Goal: Task Accomplishment & Management: Manage account settings

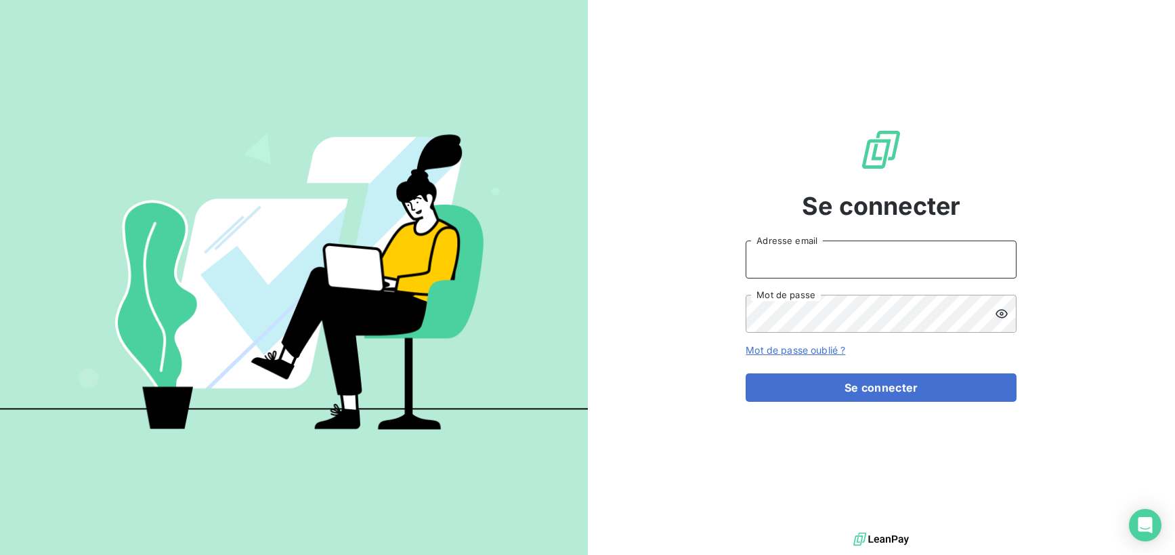
click at [822, 273] on input "Adresse email" at bounding box center [881, 259] width 271 height 38
type input "[EMAIL_ADDRESS][DOMAIN_NAME]"
click at [746, 373] on button "Se connecter" at bounding box center [881, 387] width 271 height 28
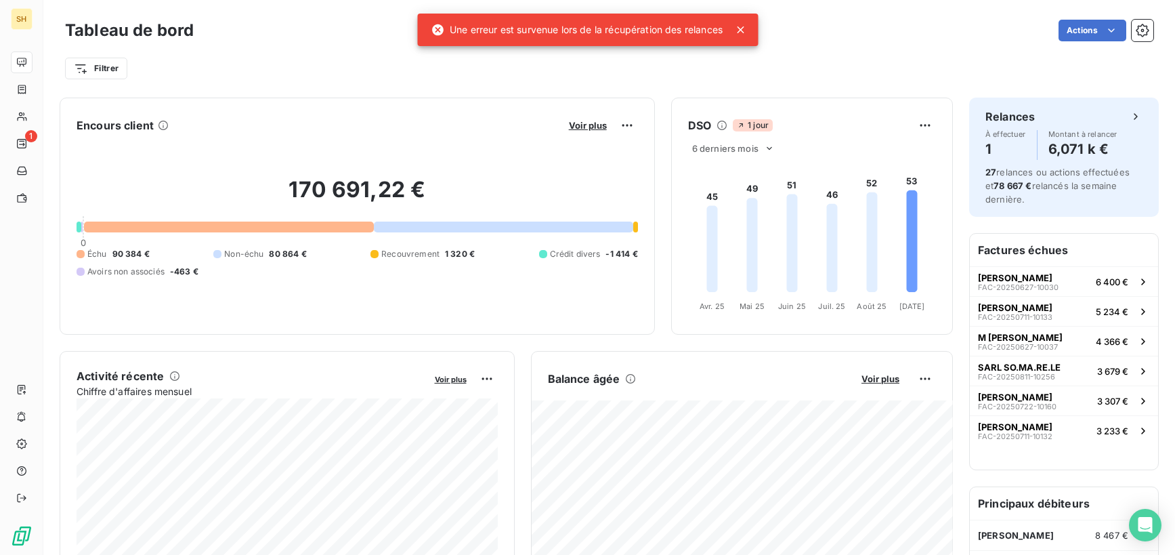
click at [746, 34] on icon at bounding box center [740, 30] width 14 height 14
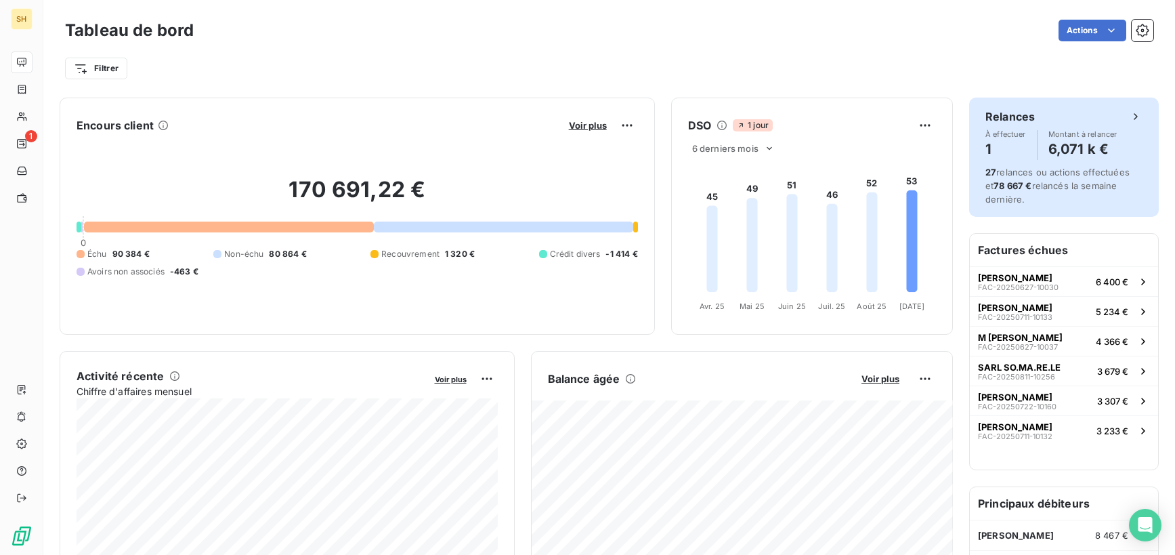
click at [1023, 176] on span "27 relances ou actions effectuées et 78 667 € relancés la semaine dernière." at bounding box center [1057, 186] width 144 height 38
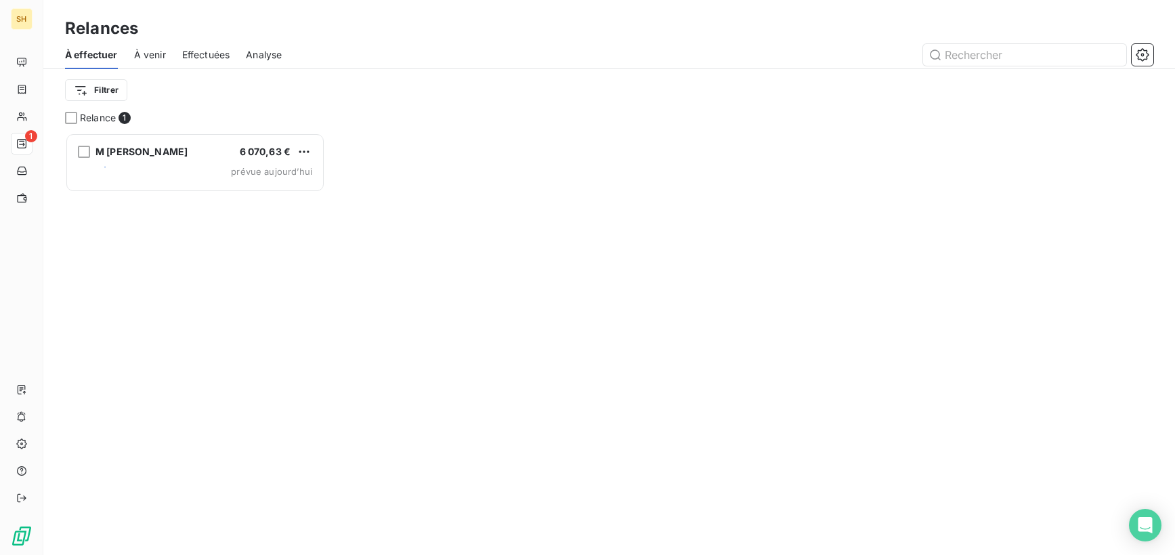
scroll to position [422, 260]
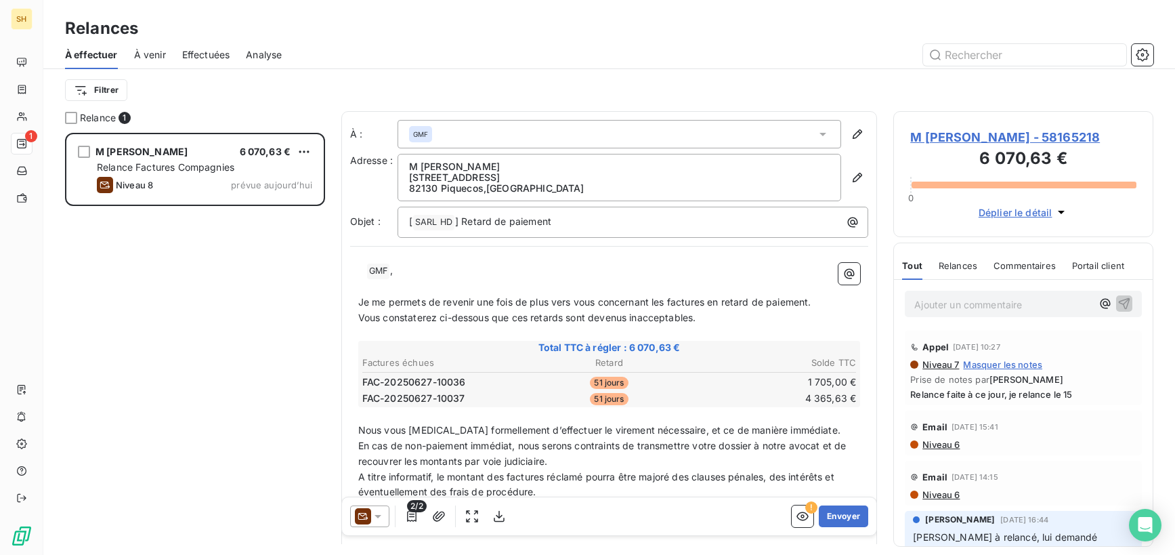
click at [378, 517] on icon at bounding box center [378, 516] width 7 height 3
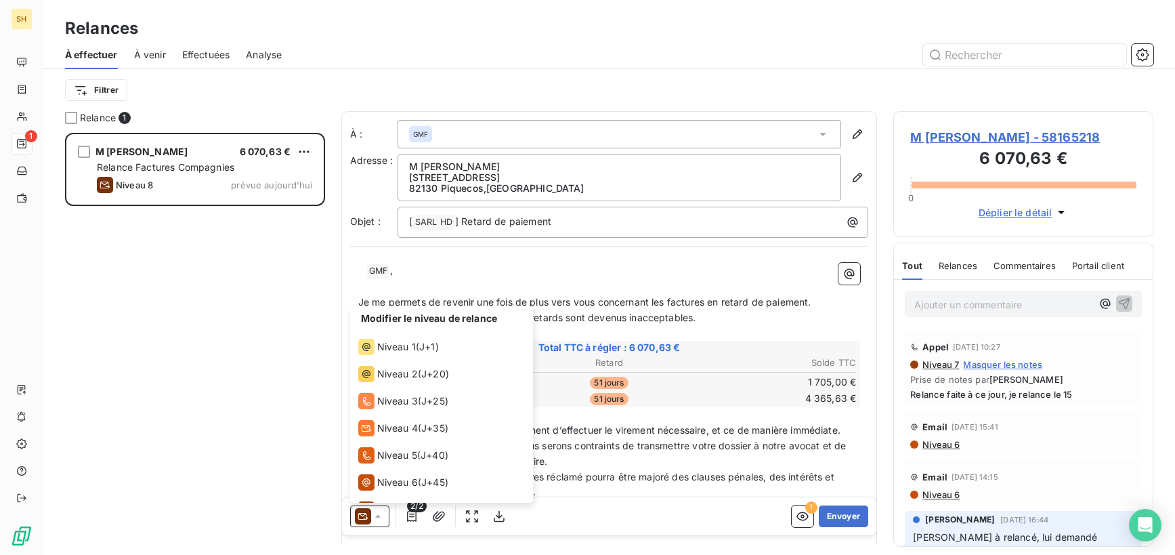
scroll to position [47, 0]
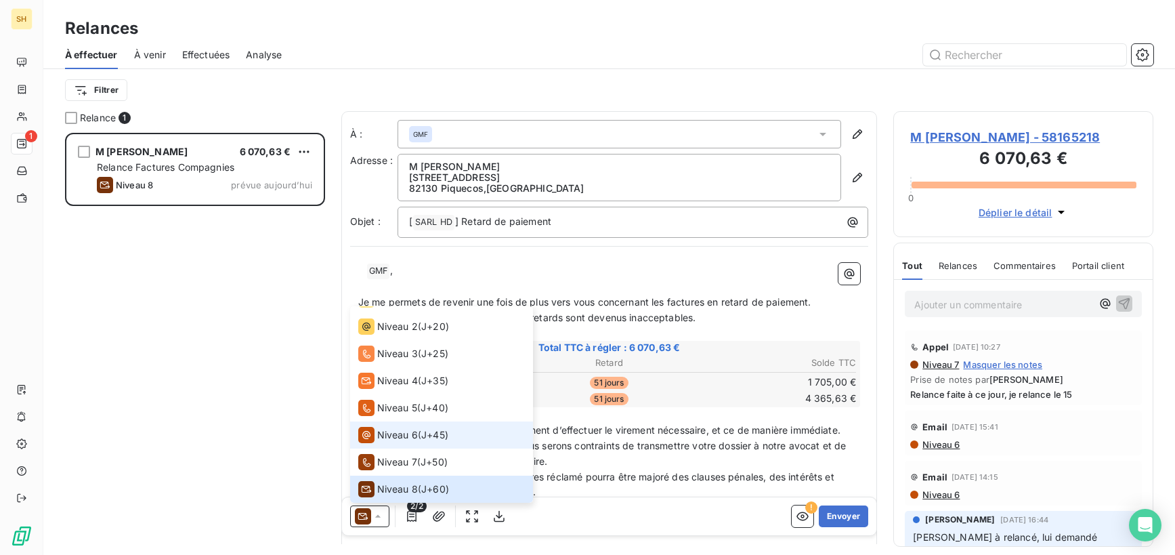
click at [391, 435] on span "Niveau 6" at bounding box center [397, 435] width 41 height 14
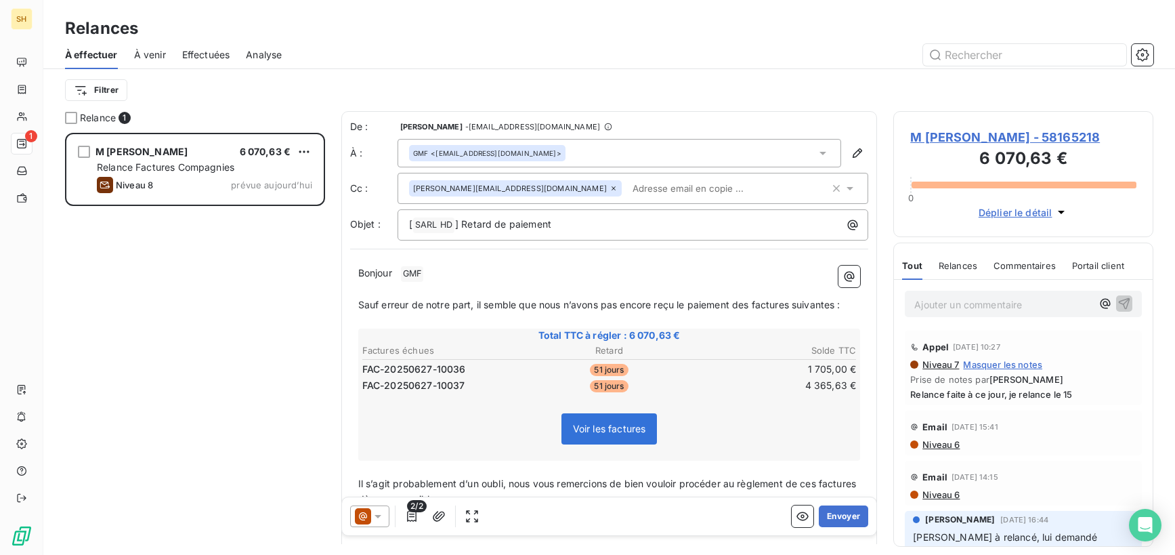
click at [610, 184] on icon at bounding box center [614, 188] width 8 height 8
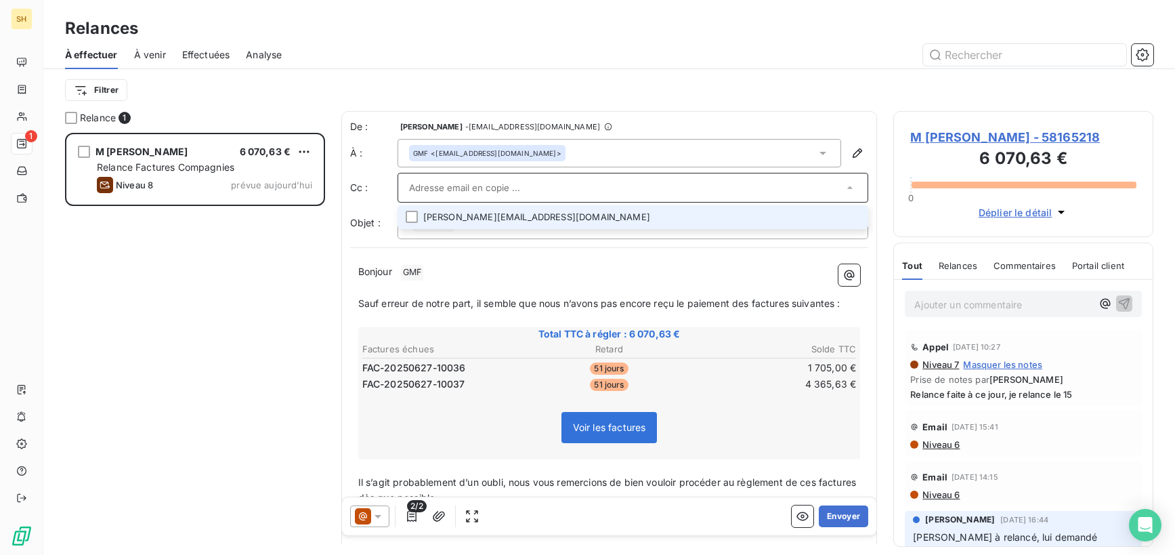
click at [663, 284] on p "﻿" at bounding box center [609, 288] width 503 height 16
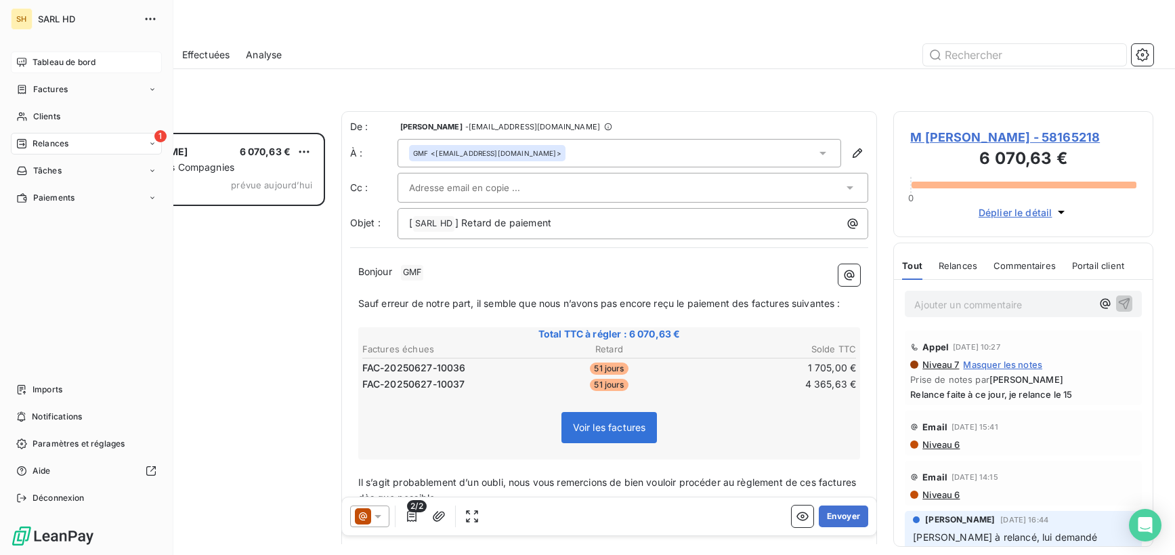
click at [26, 64] on icon at bounding box center [21, 62] width 11 height 11
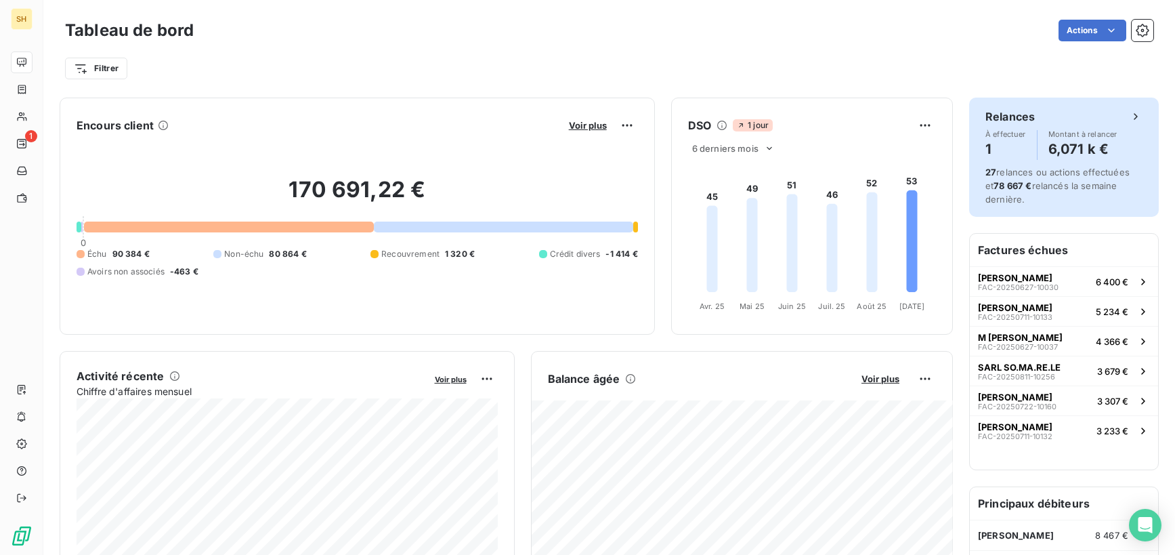
click at [1029, 178] on div "27 relances ou actions effectuées et 78 667 € relancés la semaine dernière." at bounding box center [1063, 185] width 157 height 41
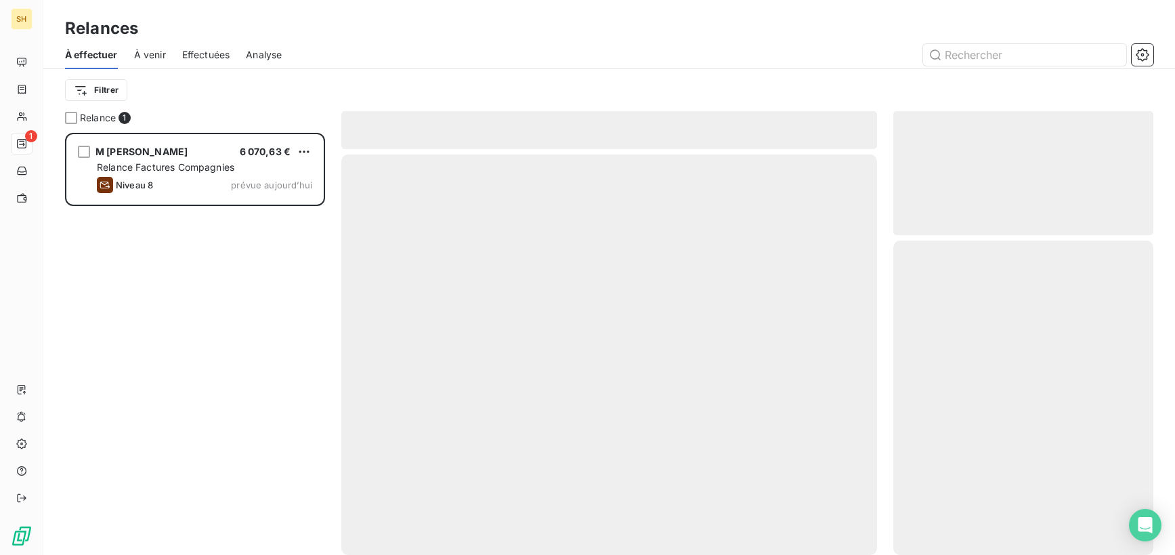
scroll to position [422, 260]
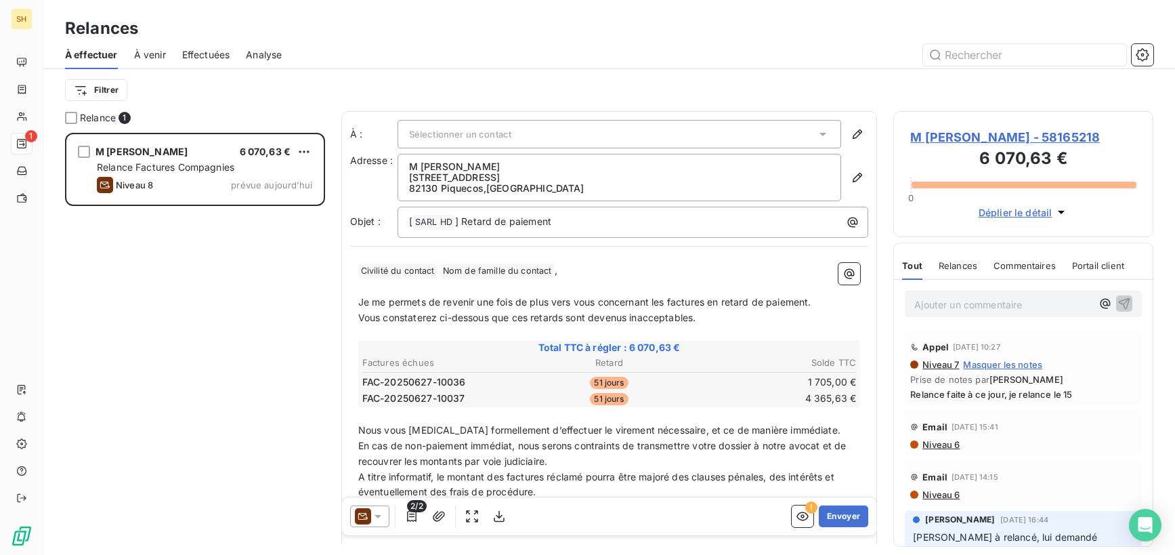
click at [377, 511] on icon at bounding box center [378, 516] width 14 height 14
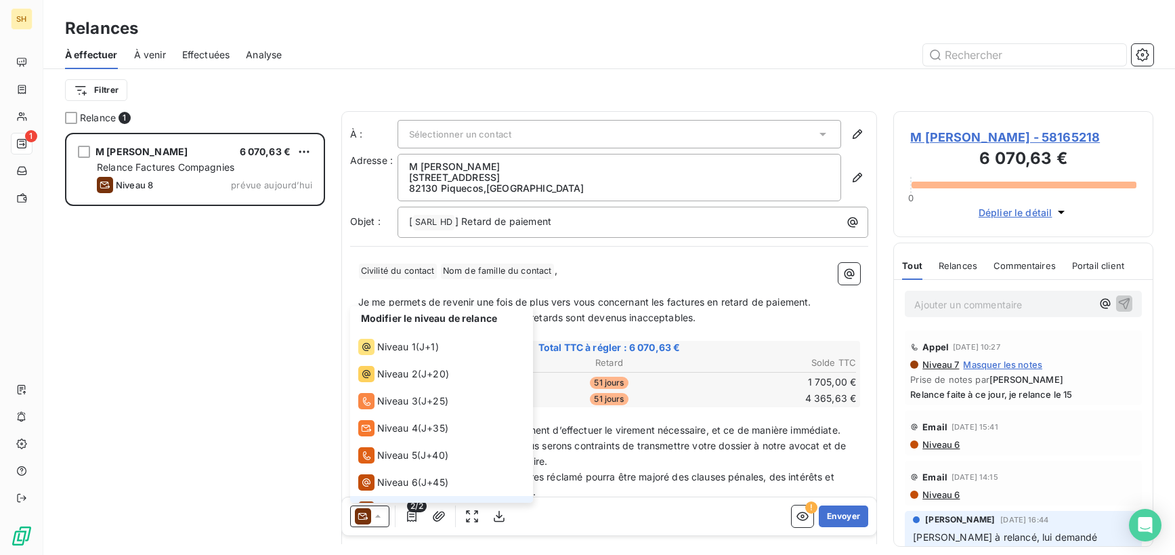
scroll to position [47, 0]
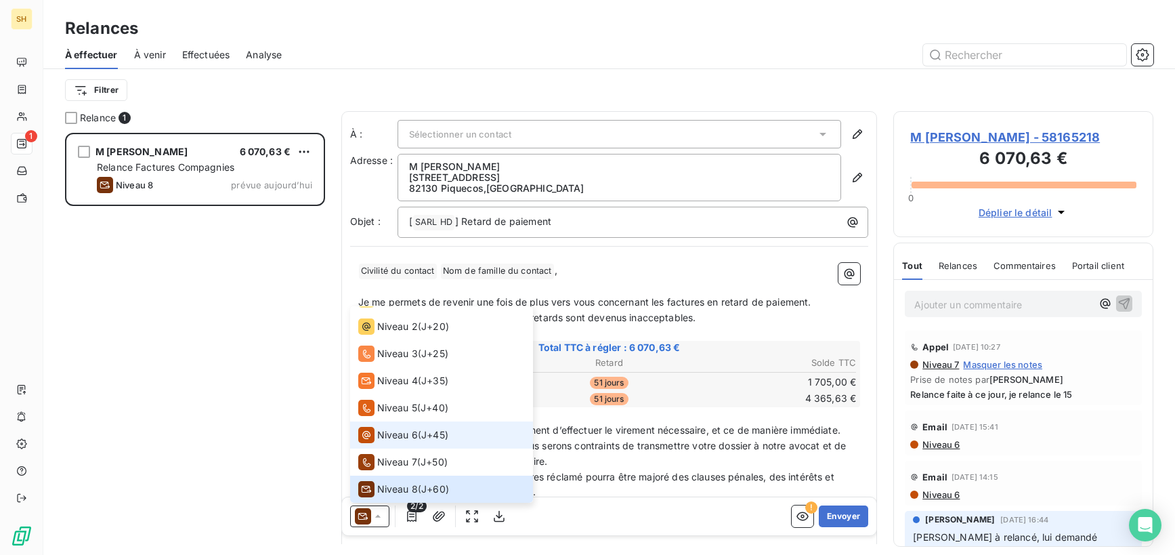
click at [383, 434] on span "Niveau 6" at bounding box center [397, 435] width 41 height 14
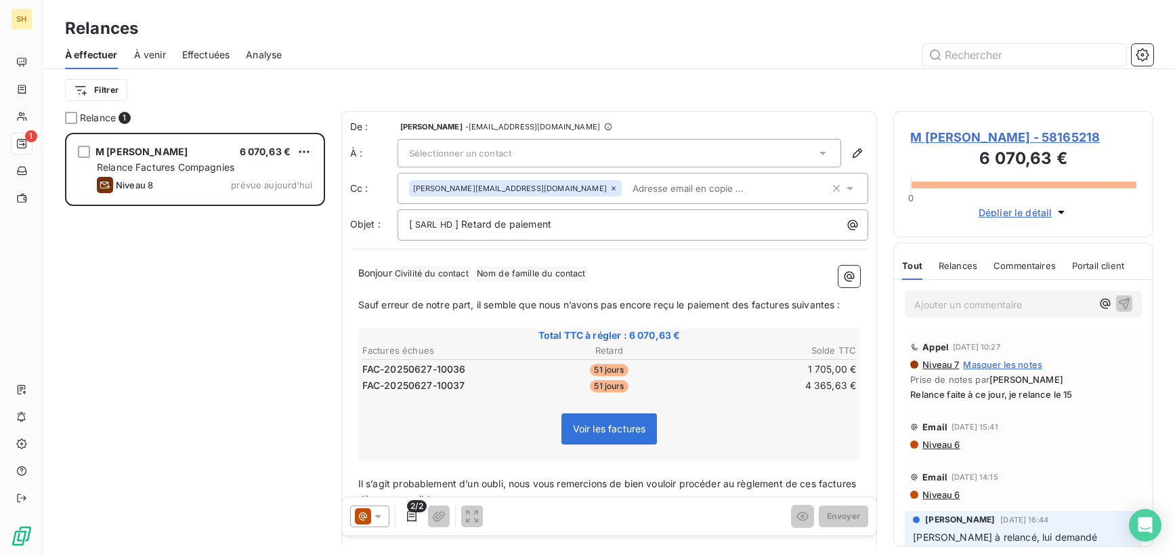
click at [612, 190] on icon at bounding box center [614, 188] width 4 height 4
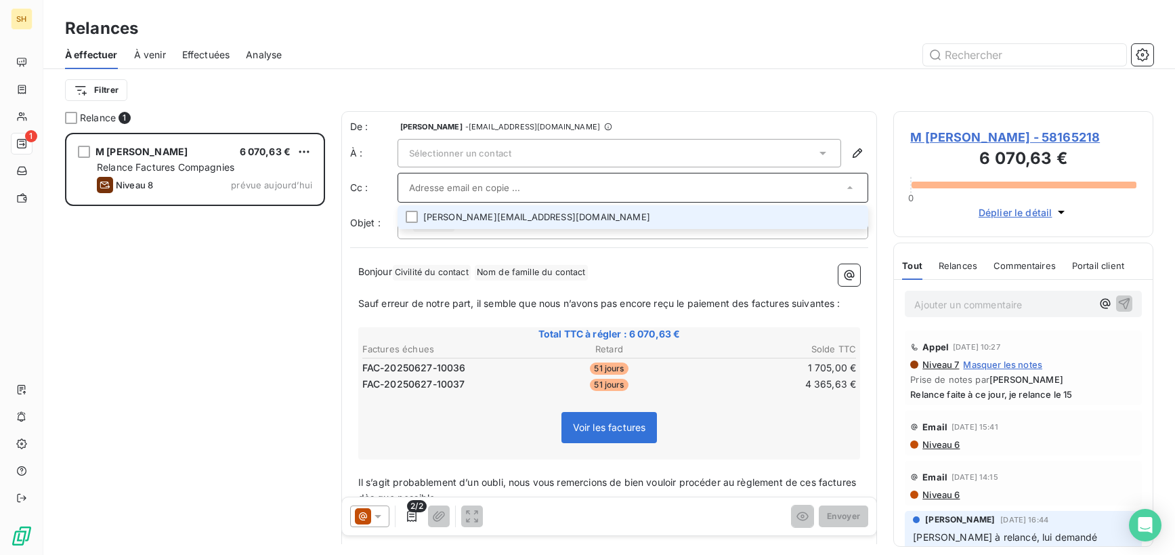
click at [502, 158] on div "Sélectionner un contact" at bounding box center [620, 153] width 444 height 28
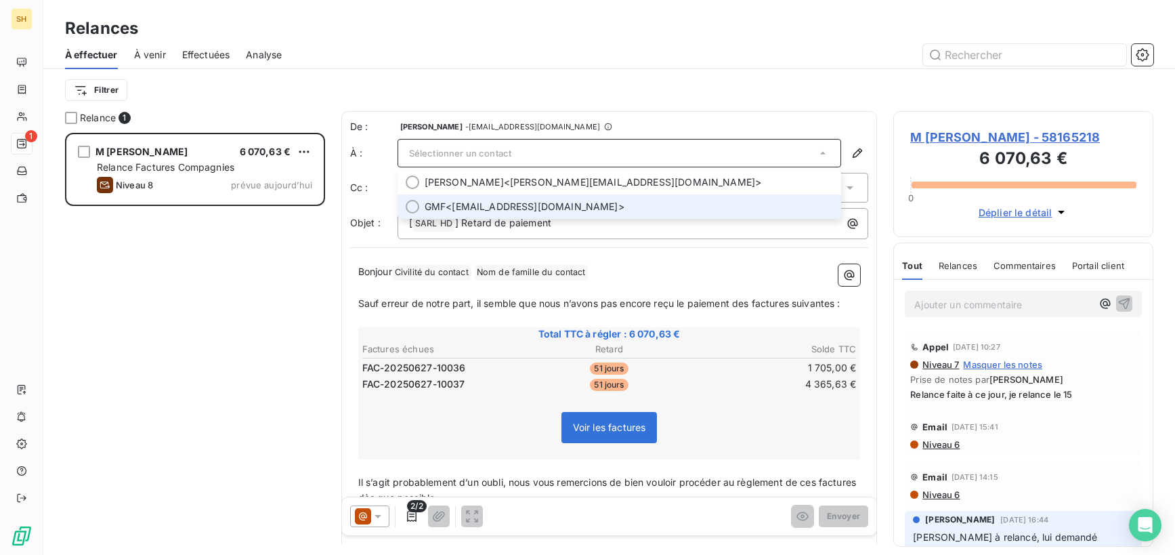
click at [415, 207] on div at bounding box center [413, 207] width 14 height 14
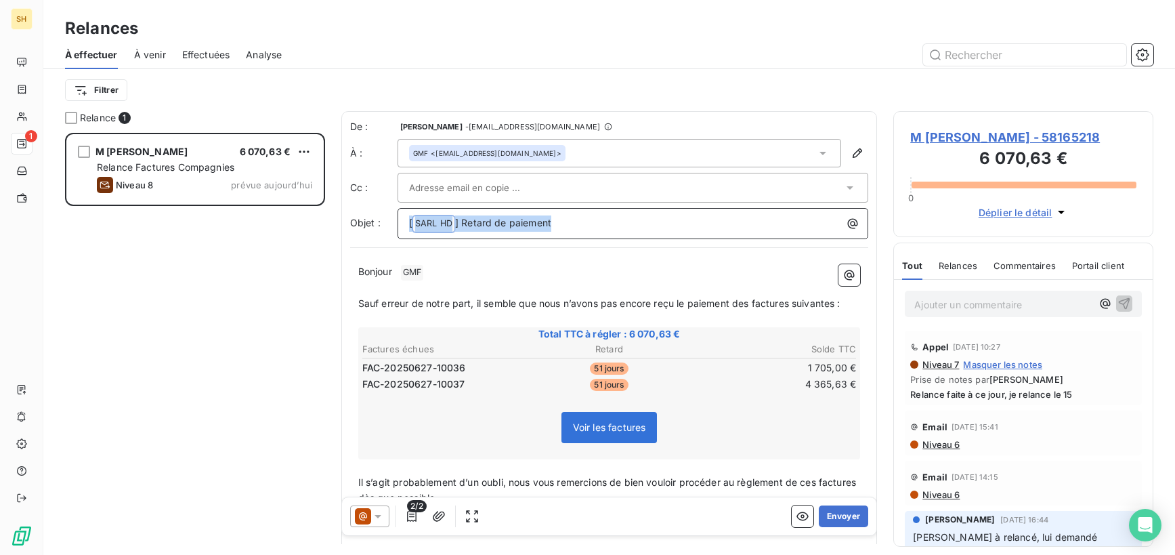
drag, startPoint x: 588, startPoint y: 224, endPoint x: 332, endPoint y: 226, distance: 256.0
click at [332, 226] on div "Relance 1 M [PERSON_NAME] 6 070,63 € Relance Factures Compagnies Niveau 8 prévu…" at bounding box center [609, 333] width 1132 height 444
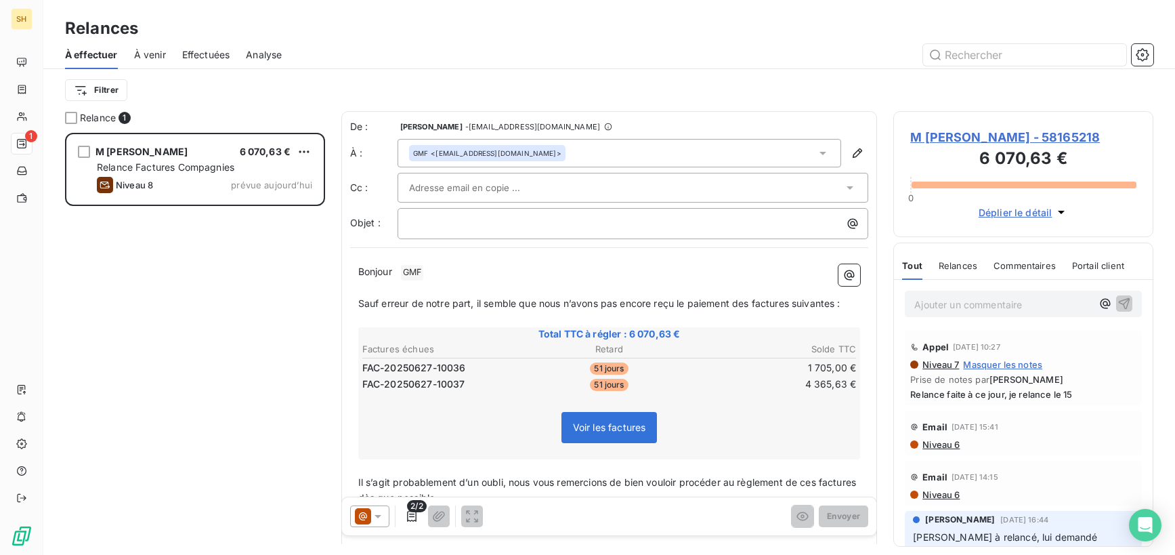
click at [937, 444] on span "Niveau 6" at bounding box center [940, 444] width 39 height 11
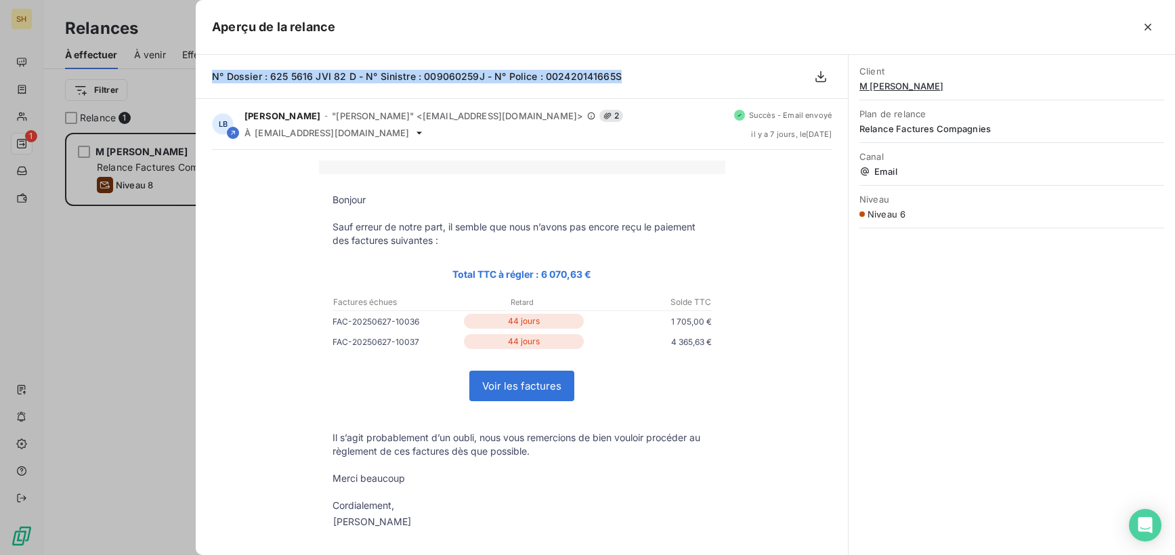
drag, startPoint x: 633, startPoint y: 73, endPoint x: 197, endPoint y: 77, distance: 436.2
click at [197, 77] on div "N° Dossier : 625 5616 JVI 82 D - N° Sinistre : 009060259J - N° Police : 0024201…" at bounding box center [522, 77] width 652 height 44
copy span "N° Dossier : 625 5616 JVI 82 D - N° Sinistre : 009060259J - N° Police : 0024201…"
click at [1156, 28] on button "button" at bounding box center [1148, 27] width 22 height 22
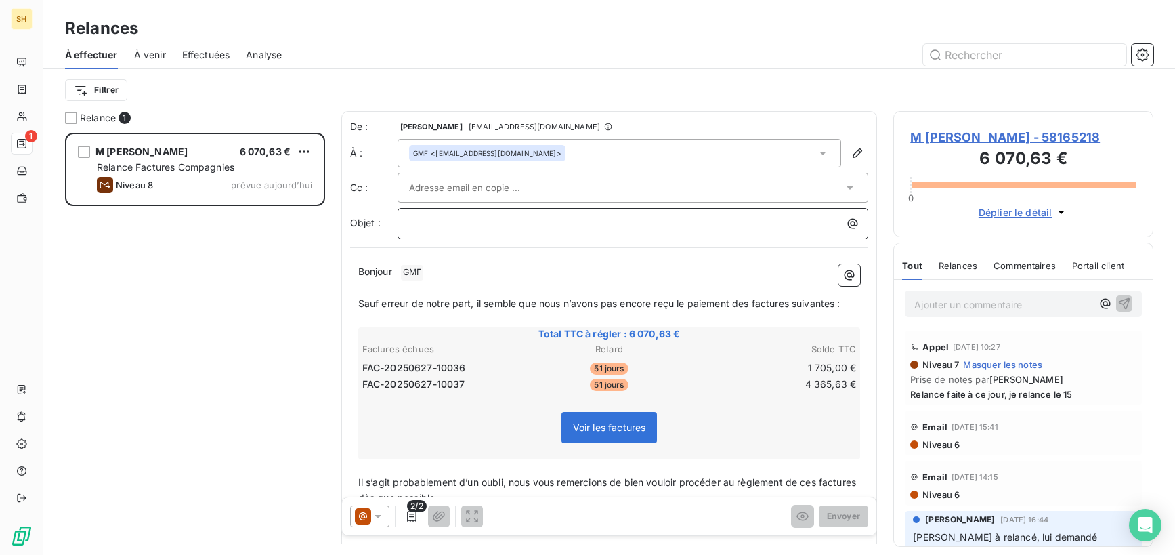
click at [545, 219] on p "﻿" at bounding box center [636, 223] width 455 height 16
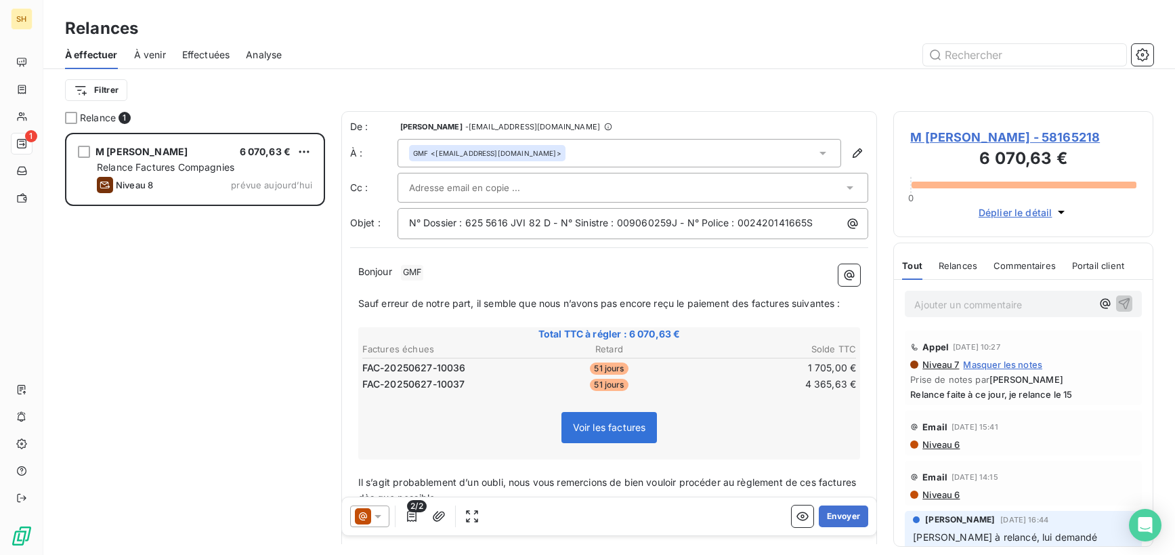
click at [461, 270] on p "Bonjour ﻿ GMF ﻿ ﻿" at bounding box center [609, 272] width 503 height 16
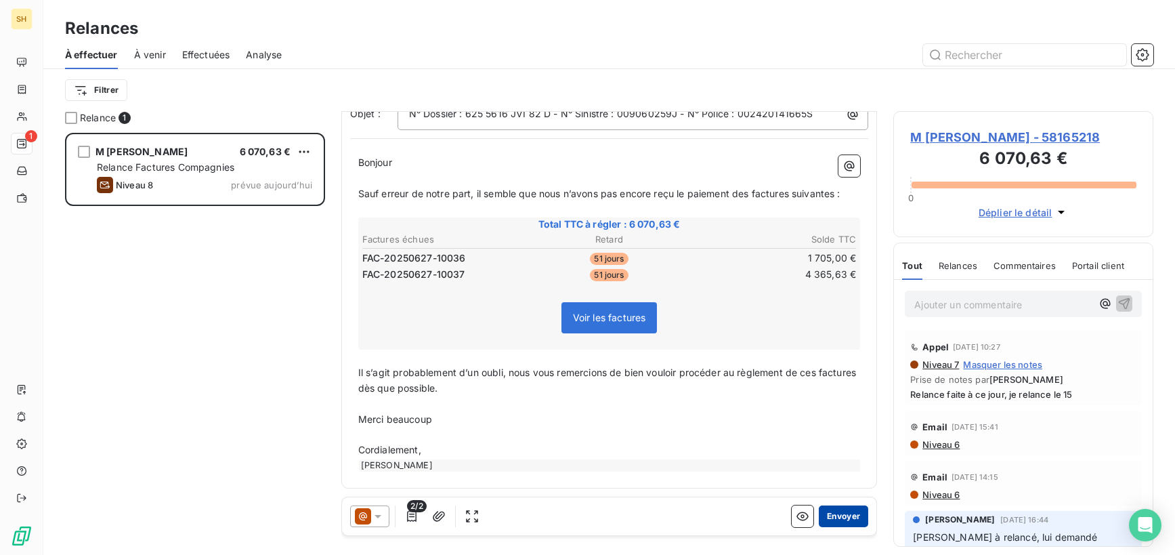
click at [843, 521] on button "Envoyer" at bounding box center [843, 516] width 49 height 22
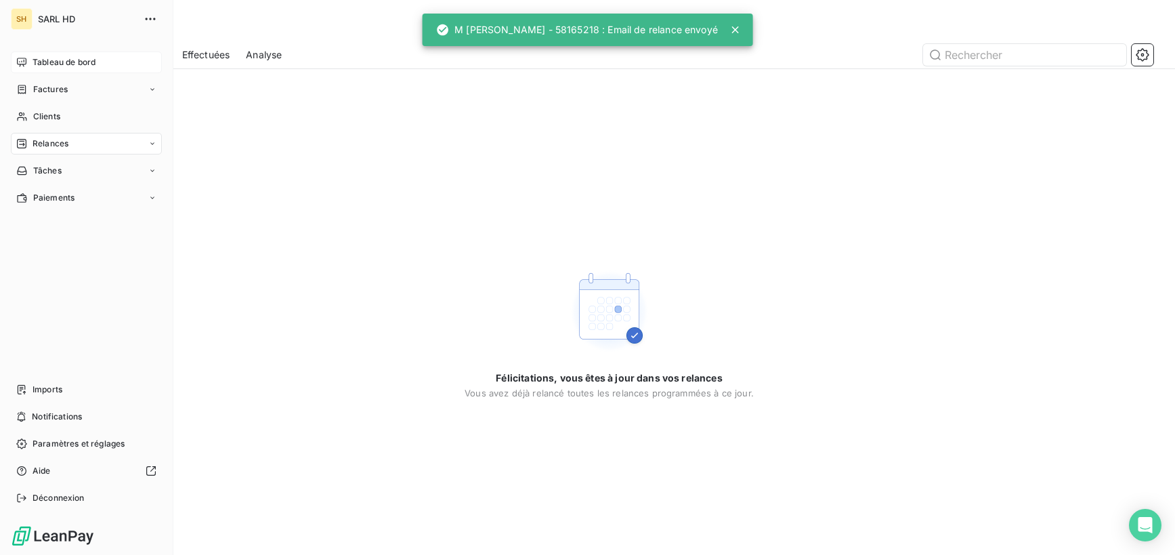
click at [26, 66] on icon at bounding box center [21, 62] width 11 height 11
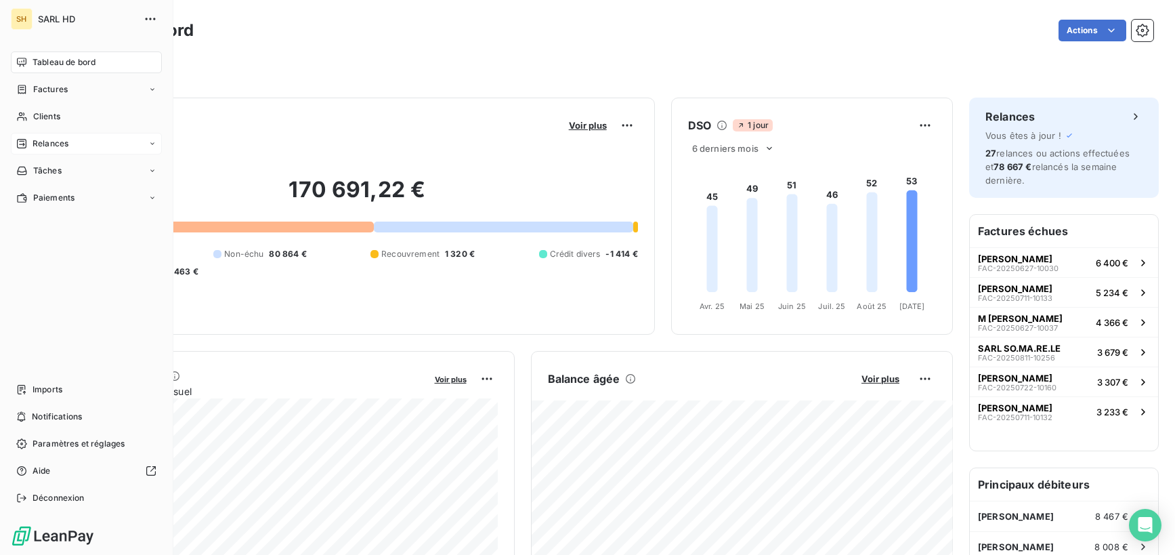
click at [68, 141] on div "Relances" at bounding box center [86, 144] width 151 height 22
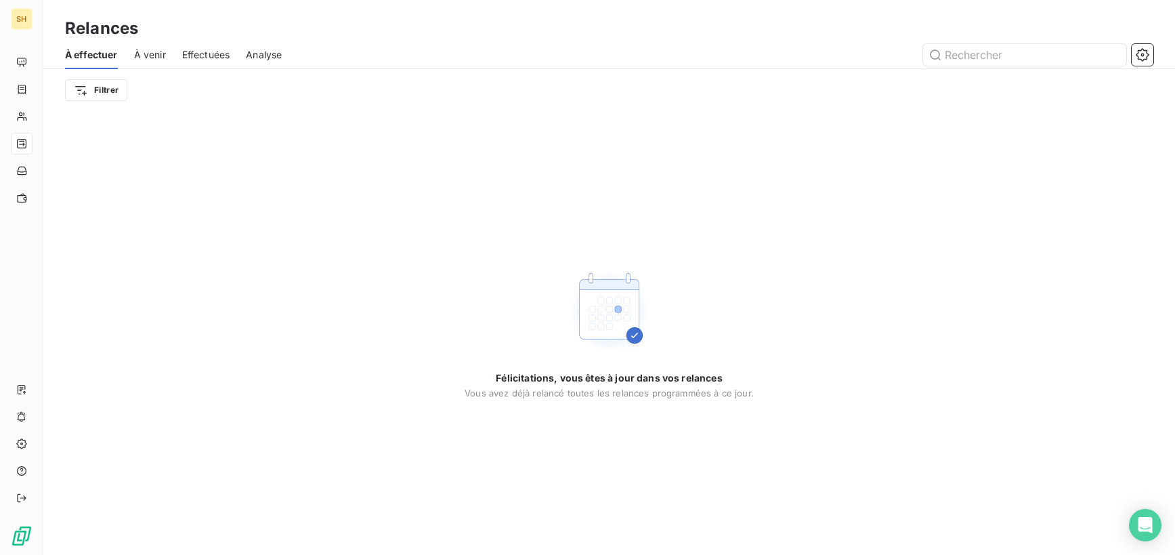
click at [142, 53] on span "À venir" at bounding box center [150, 55] width 32 height 14
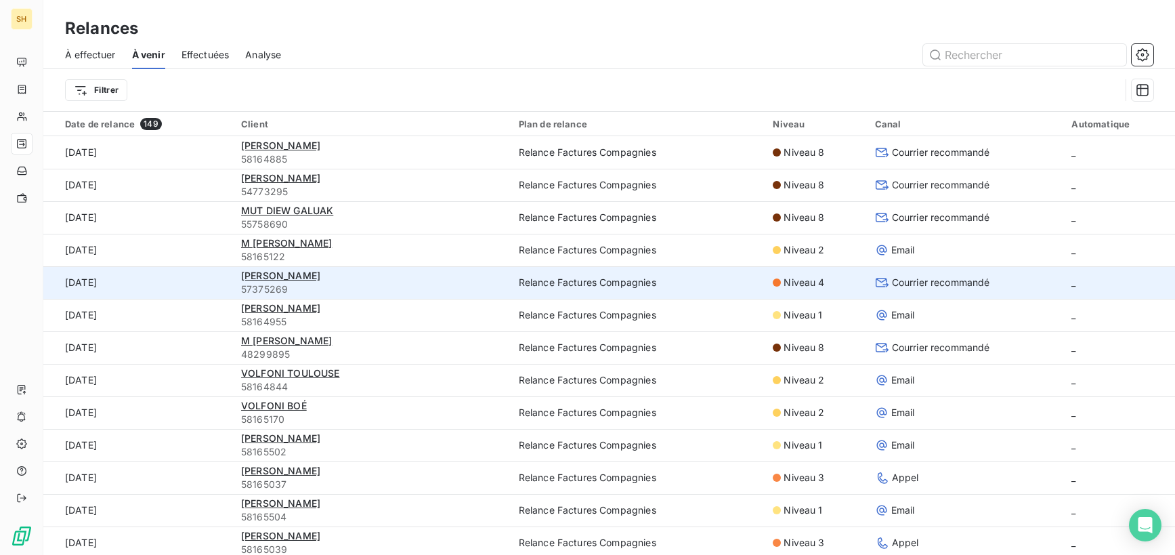
click at [263, 283] on span "57375269" at bounding box center [371, 289] width 261 height 14
click at [258, 274] on span "[PERSON_NAME]" at bounding box center [280, 276] width 79 height 12
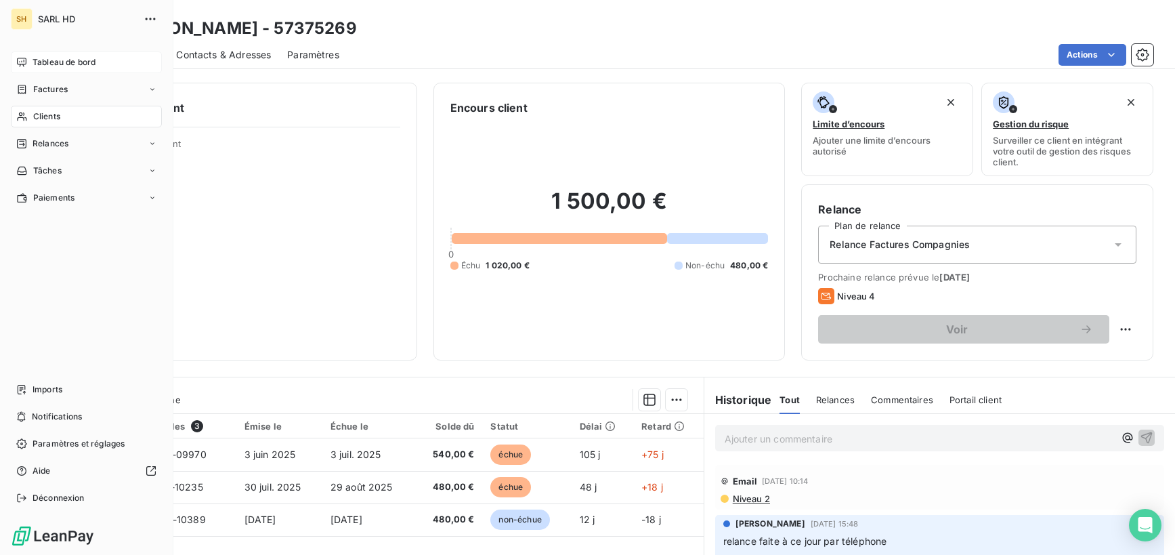
click at [33, 59] on span "Tableau de bord" at bounding box center [64, 62] width 63 height 12
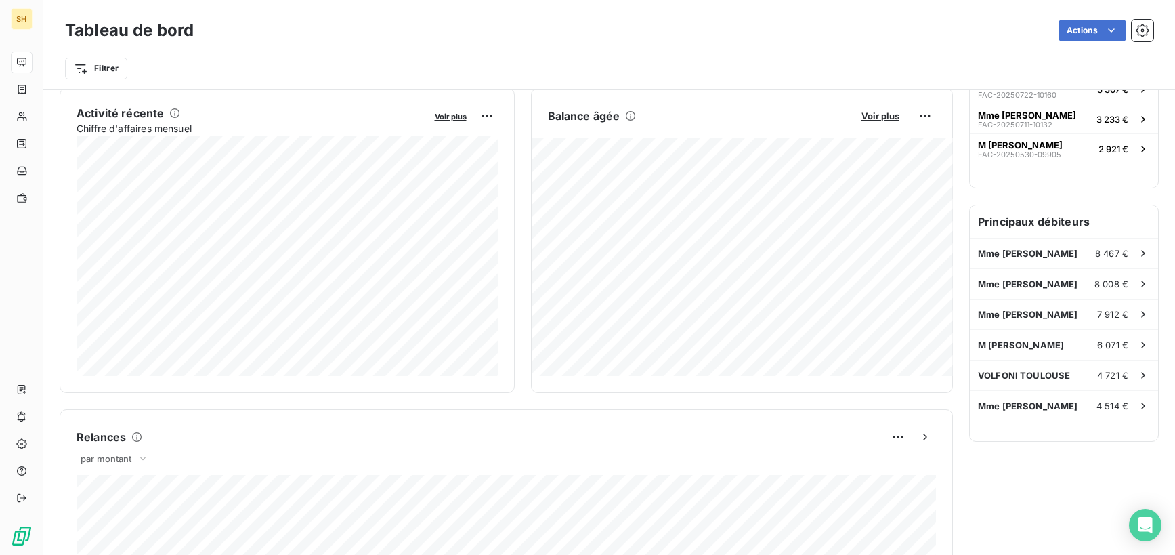
scroll to position [262, 0]
click at [1104, 255] on span "8 467 €" at bounding box center [1111, 254] width 33 height 11
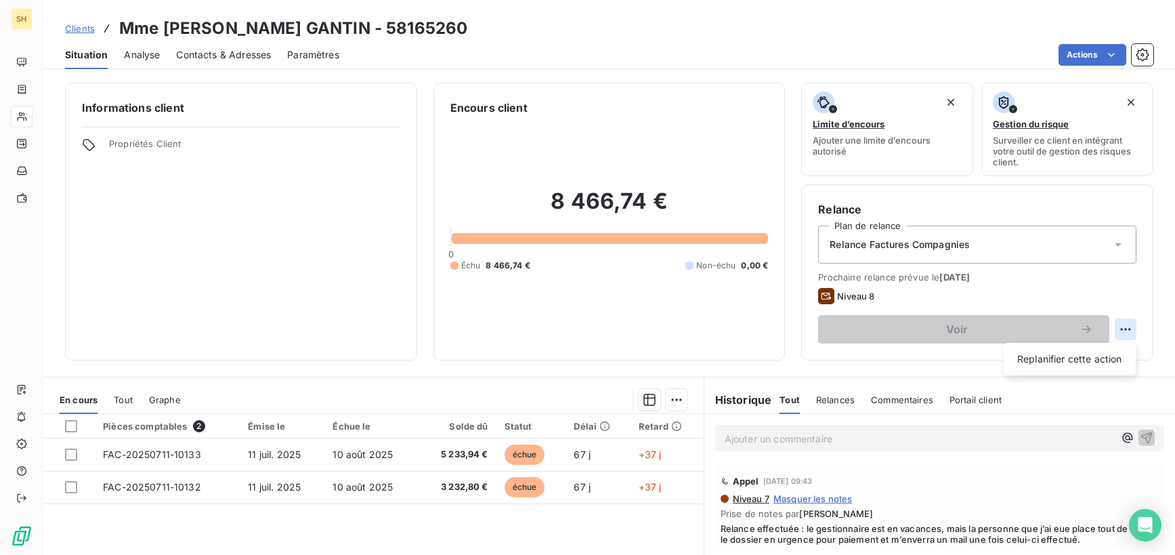
click at [1126, 331] on html "SH Clients Mme Anne Marie JOURDAIN GANTIN - 58165260 Situation Analyse Contacts…" at bounding box center [587, 277] width 1175 height 555
click at [1071, 366] on div "Replanifier cette action" at bounding box center [1069, 359] width 121 height 22
select select "8"
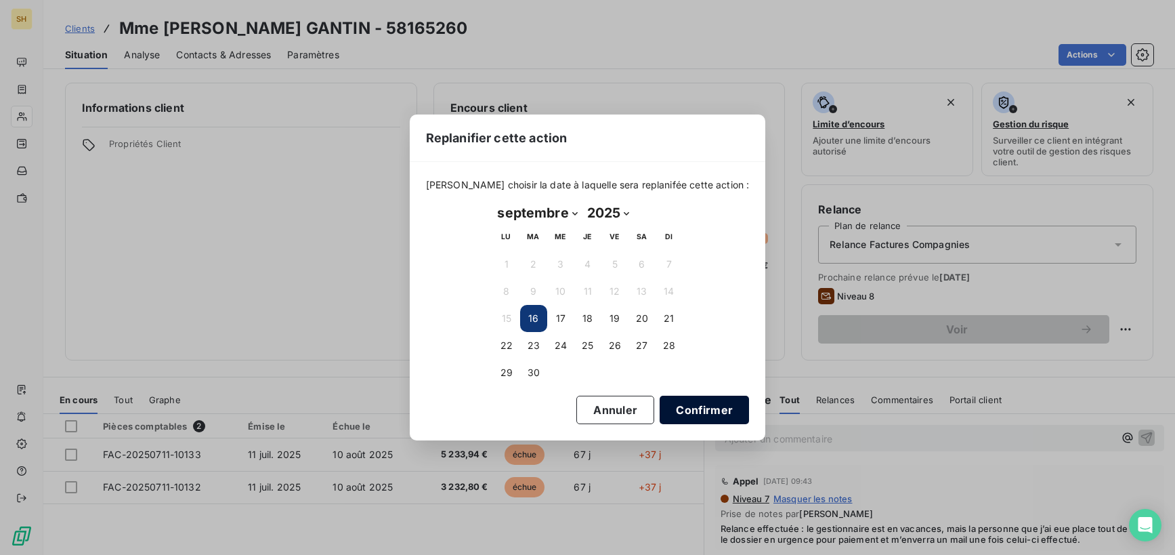
click at [689, 402] on button "Confirmer" at bounding box center [704, 410] width 89 height 28
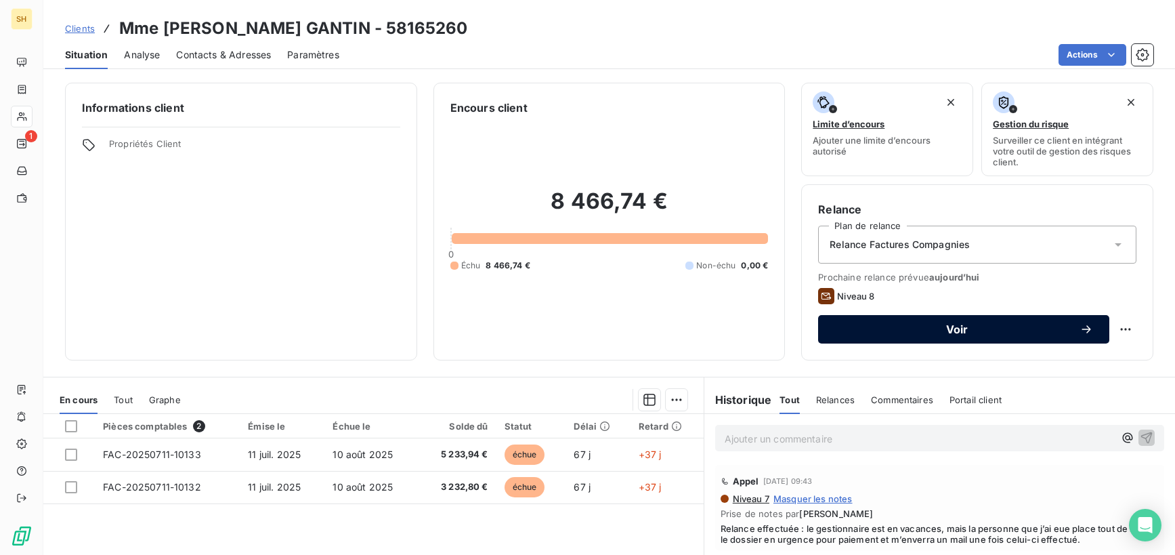
click at [912, 330] on span "Voir" at bounding box center [956, 329] width 245 height 11
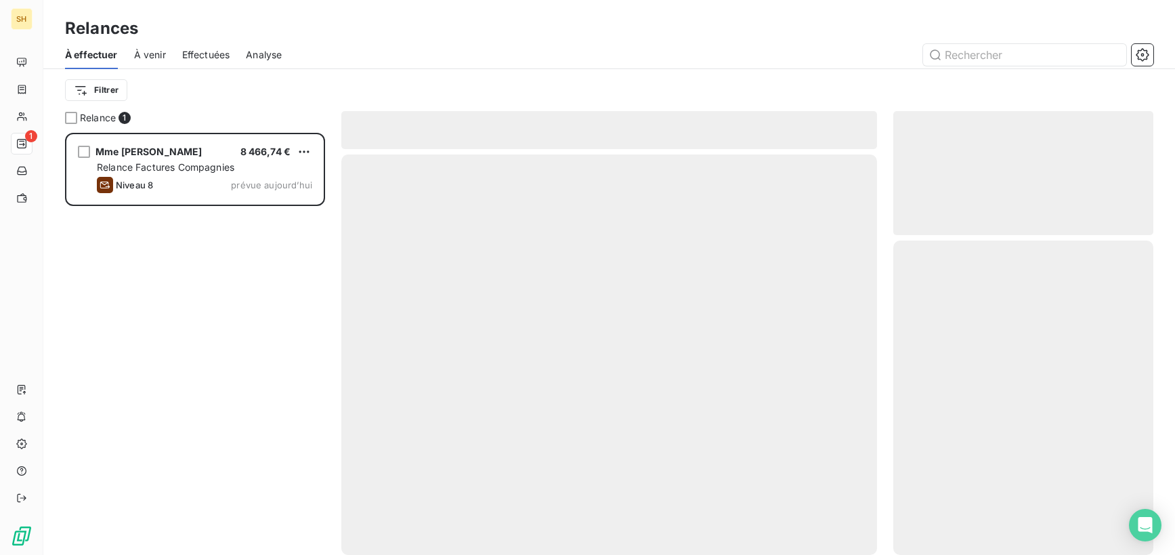
scroll to position [422, 260]
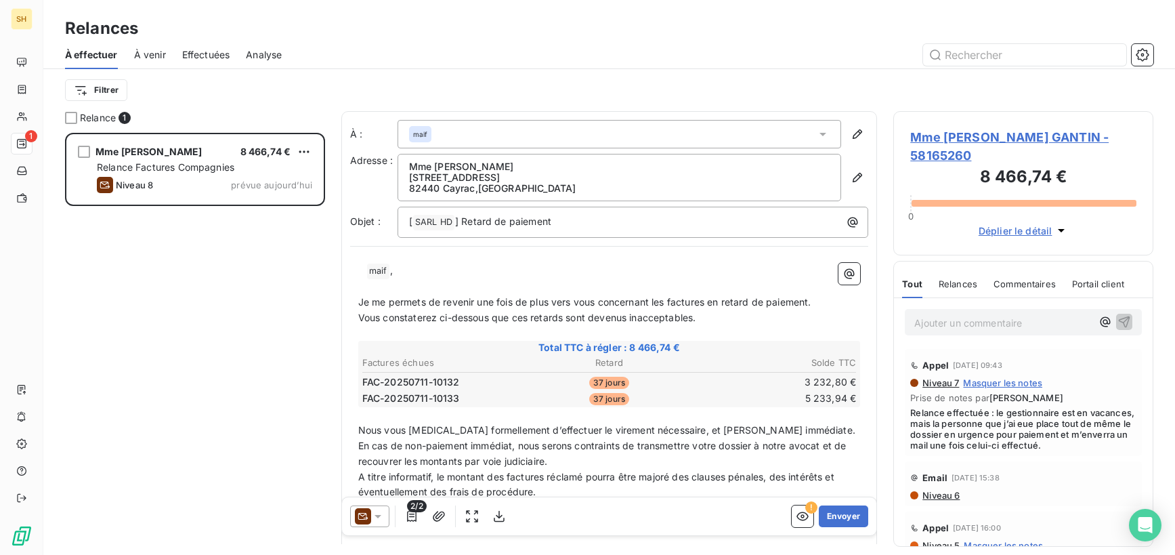
click at [379, 518] on icon at bounding box center [378, 516] width 14 height 14
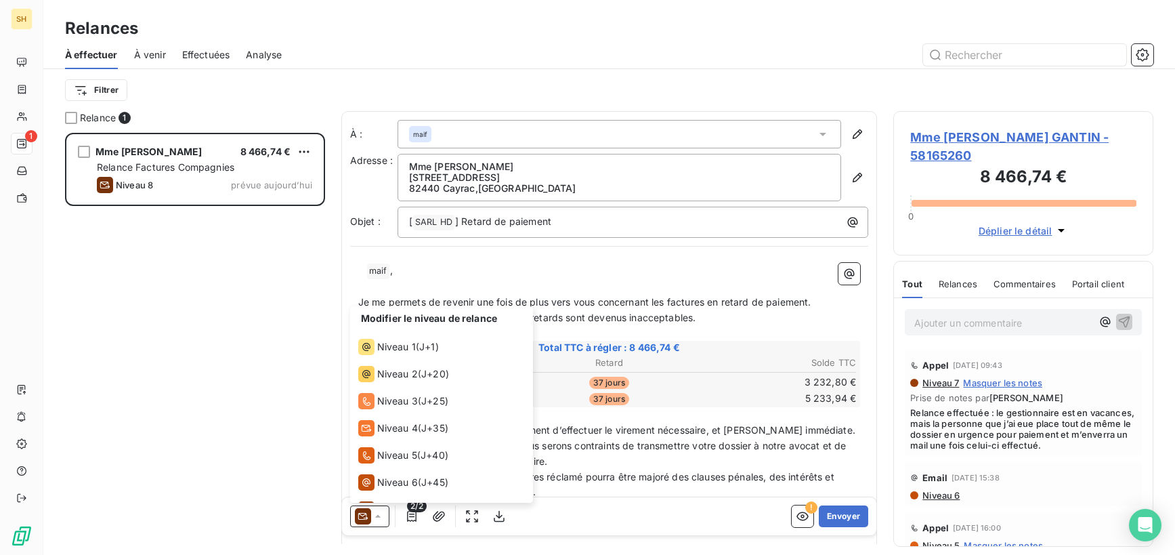
scroll to position [47, 0]
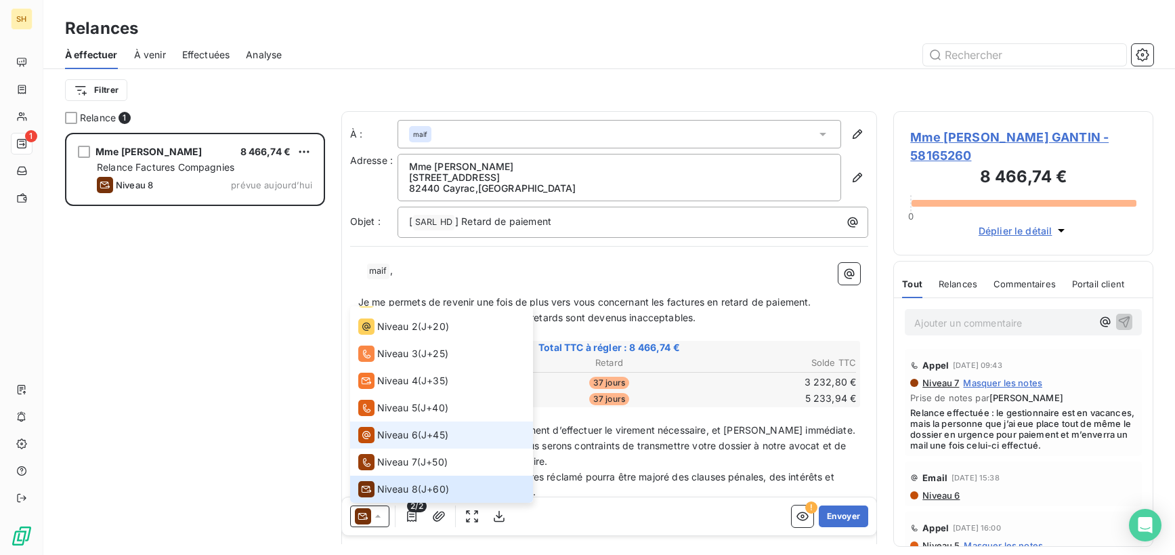
click at [387, 434] on span "Niveau 6" at bounding box center [397, 435] width 41 height 14
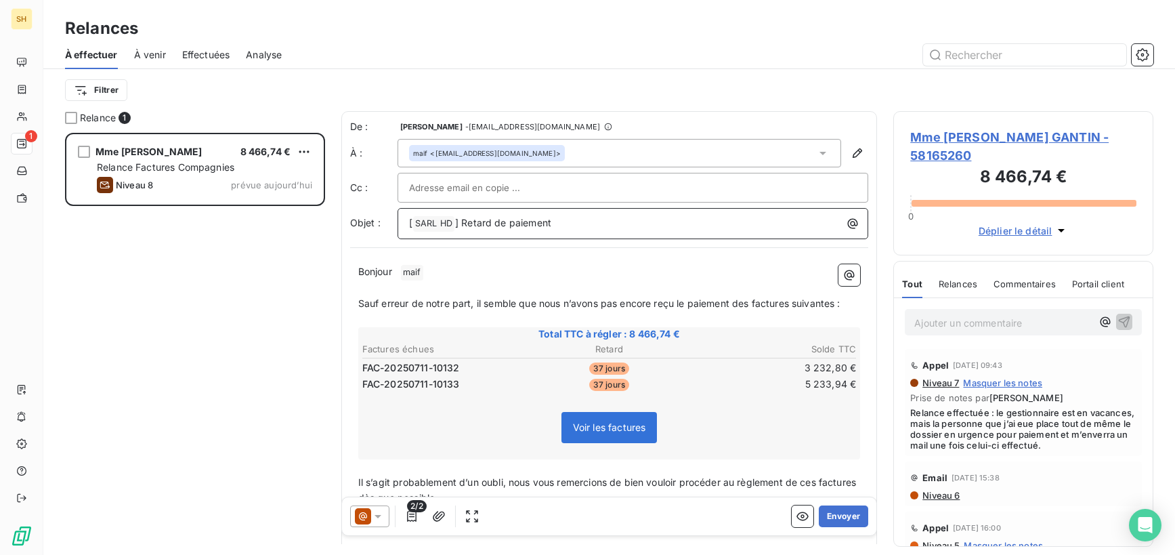
drag, startPoint x: 569, startPoint y: 227, endPoint x: 326, endPoint y: 234, distance: 243.2
click at [326, 234] on div "Relance 1 Mme Anne Marie JOURDAIN GANTIN 8 466,74 € Relance Factures Compagnies…" at bounding box center [609, 333] width 1132 height 444
drag, startPoint x: 561, startPoint y: 226, endPoint x: 372, endPoint y: 228, distance: 189.7
click at [372, 228] on div "Objet : [ SARL HD ﻿ ] Retard de paiement" at bounding box center [609, 223] width 519 height 31
click at [955, 497] on span "Niveau 6" at bounding box center [940, 495] width 39 height 11
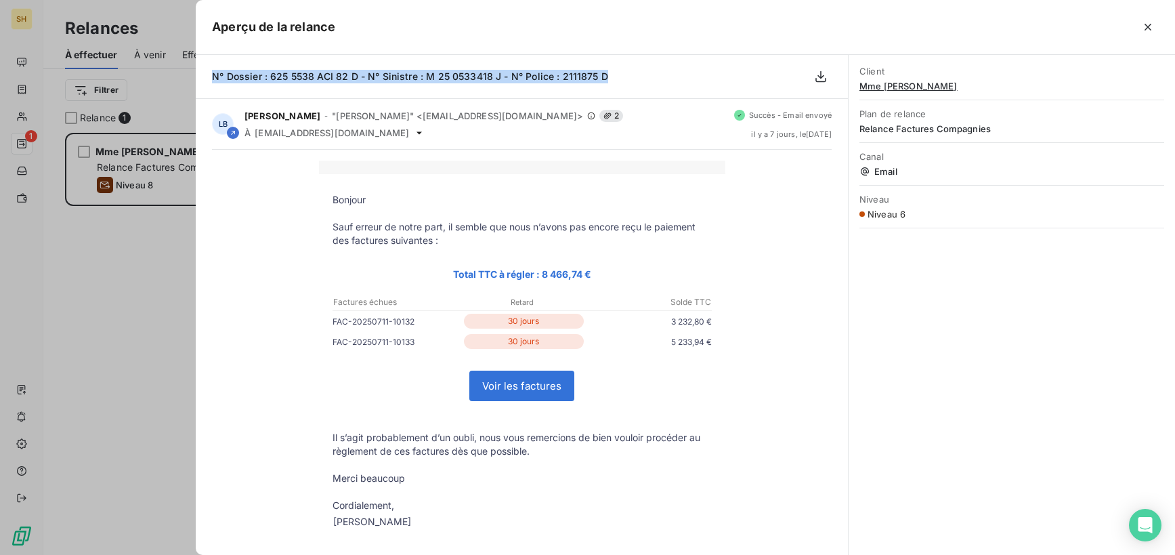
drag, startPoint x: 610, startPoint y: 73, endPoint x: 217, endPoint y: 68, distance: 392.9
click at [208, 66] on div "N° Dossier : 625 5538 ACI 82 D - N° Sinistre : M 25 0533418 J - N° Police : 211…" at bounding box center [522, 77] width 652 height 44
copy span "N° Dossier : 625 5538 ACI 82 D - N° Sinistre : M 25 0533418 J - N° Police : 211…"
click at [1151, 28] on icon "button" at bounding box center [1148, 27] width 14 height 14
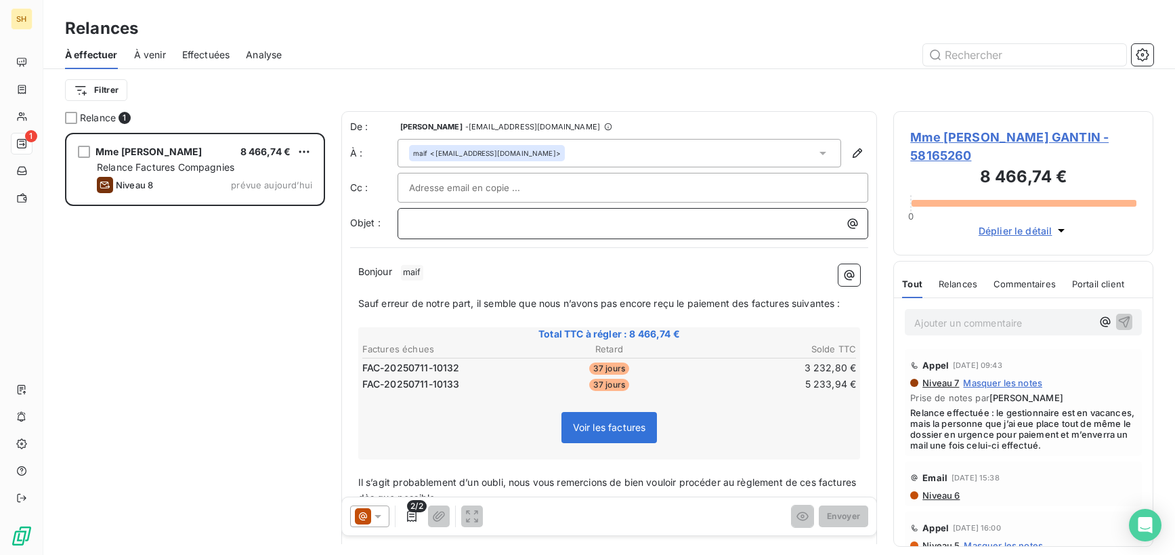
click at [467, 226] on p "﻿" at bounding box center [636, 223] width 455 height 16
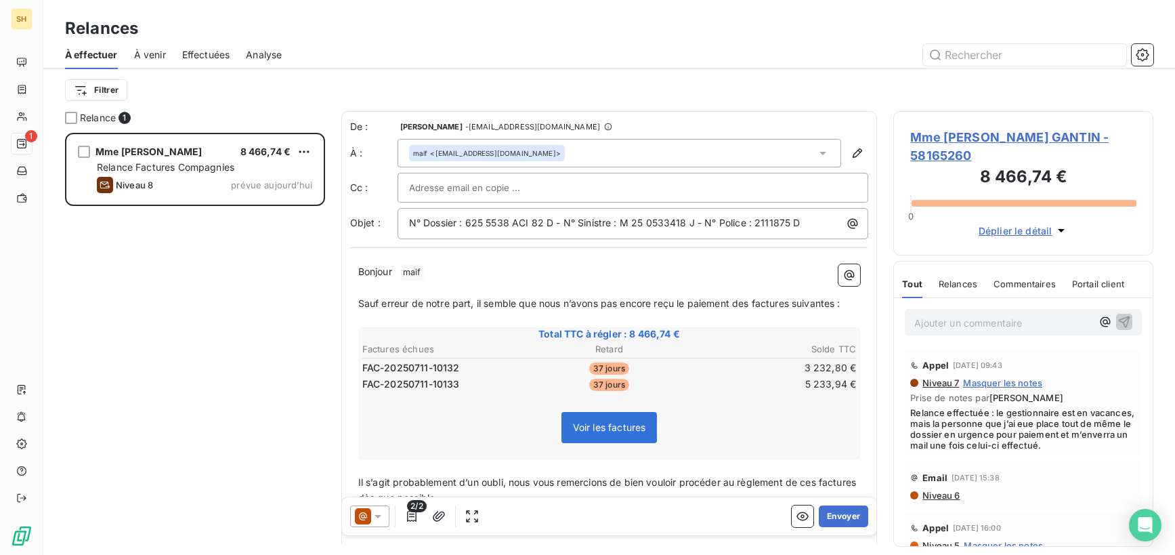
click at [438, 278] on p "Bonjour ﻿ maif ﻿ ﻿" at bounding box center [609, 272] width 503 height 16
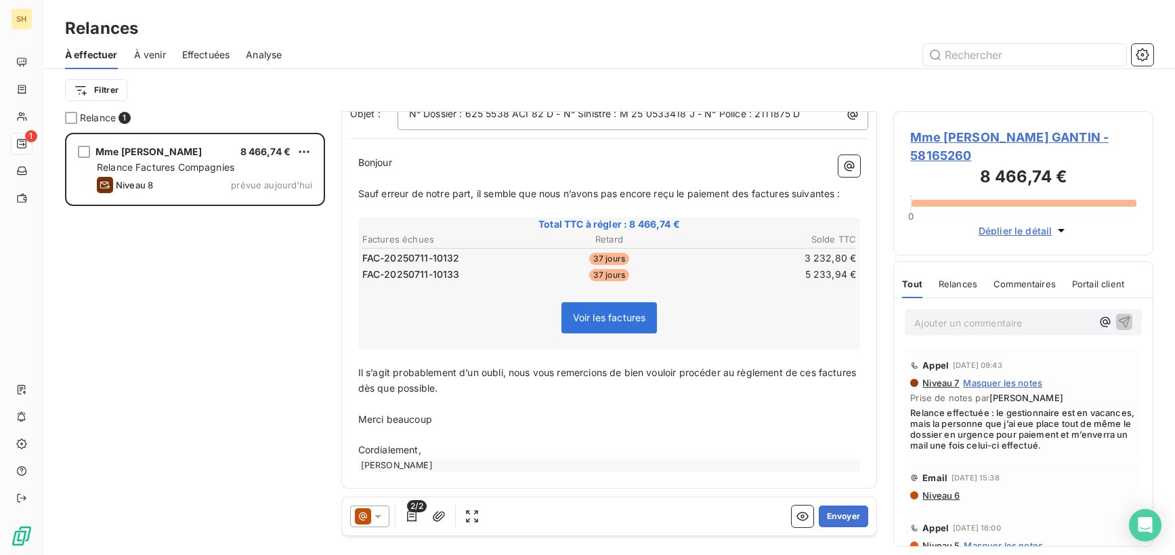
scroll to position [0, 0]
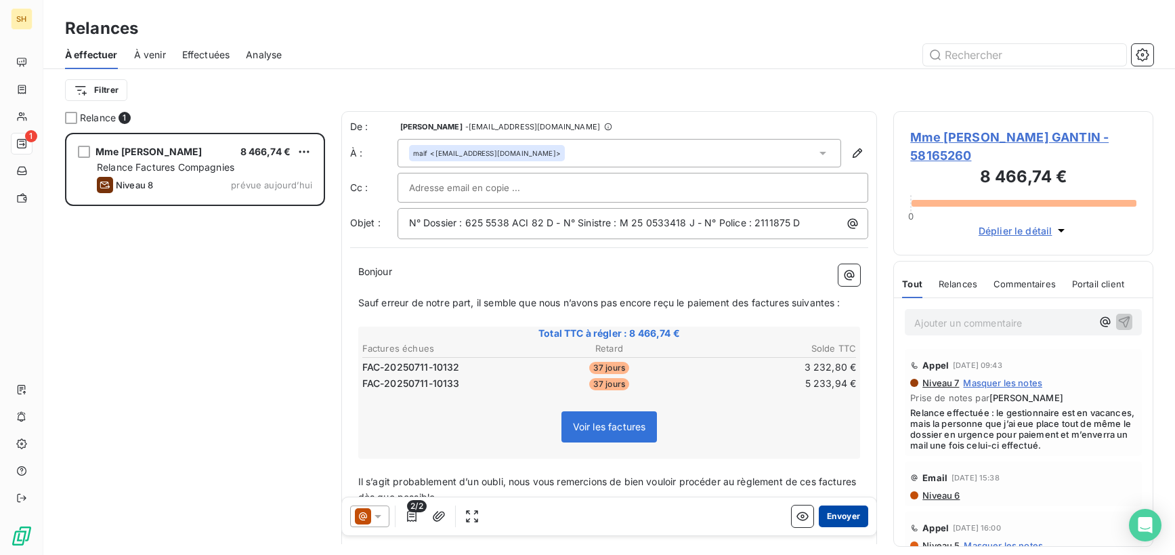
click at [835, 514] on button "Envoyer" at bounding box center [843, 516] width 49 height 22
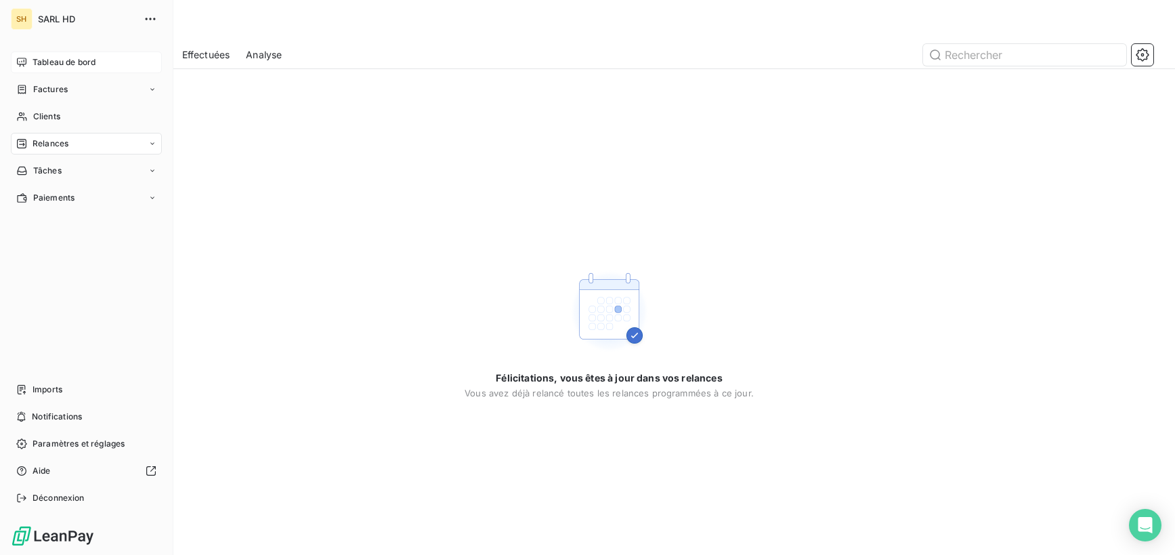
click at [23, 60] on icon at bounding box center [21, 62] width 9 height 9
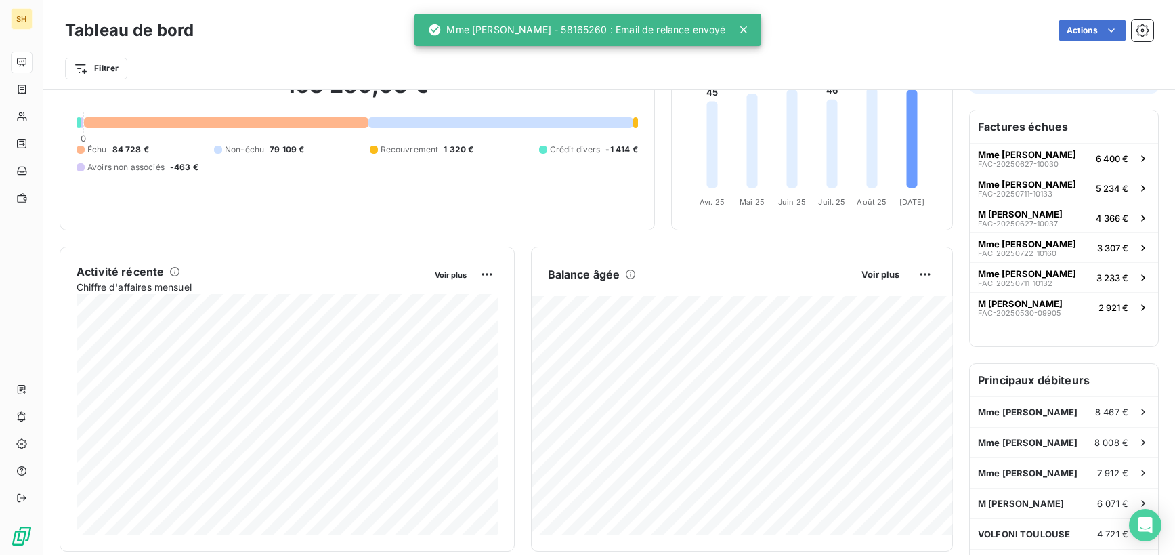
scroll to position [106, 0]
click at [1089, 442] on div "Mme Emilie PAVANELLO 8 008 €" at bounding box center [1064, 442] width 188 height 30
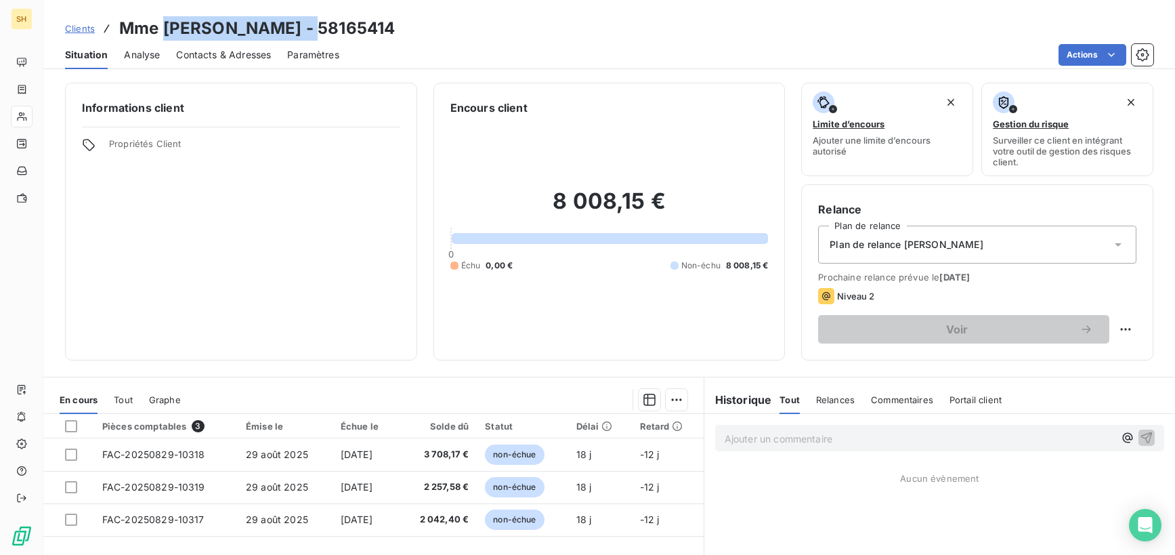
drag, startPoint x: 307, startPoint y: 26, endPoint x: 173, endPoint y: 27, distance: 133.4
click at [161, 26] on h3 "Mme Emilie PAVANELLO - 58165414" at bounding box center [257, 28] width 276 height 24
copy h3 "Emilie PAVANELLO"
click at [361, 228] on div "Informations client Propriétés Client" at bounding box center [241, 222] width 352 height 278
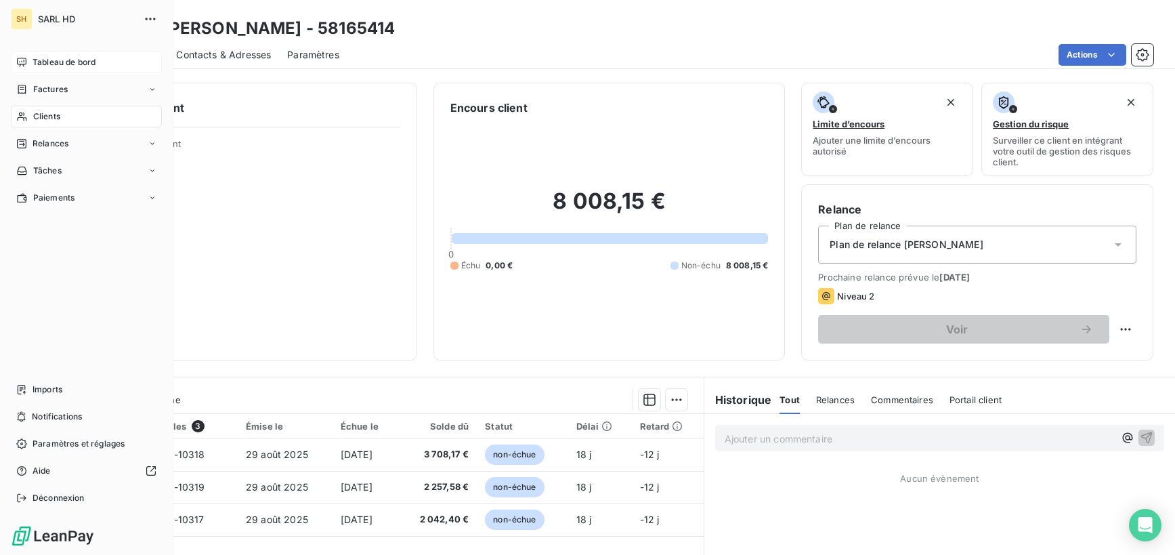
click at [26, 57] on icon at bounding box center [21, 62] width 11 height 11
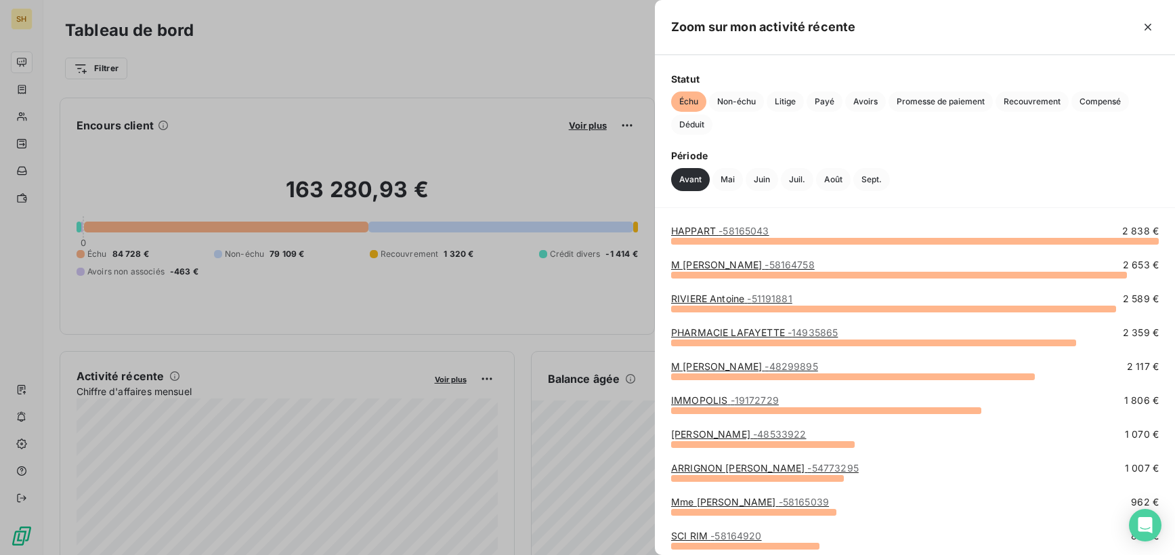
click at [694, 235] on link "HAPPART - 58165043" at bounding box center [720, 231] width 98 height 12
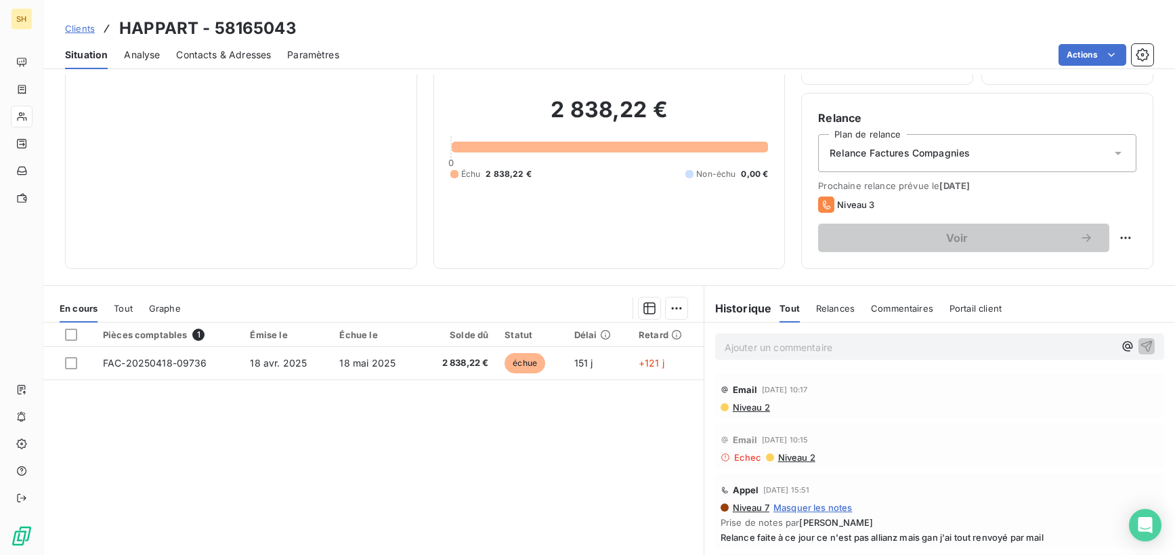
scroll to position [100, 0]
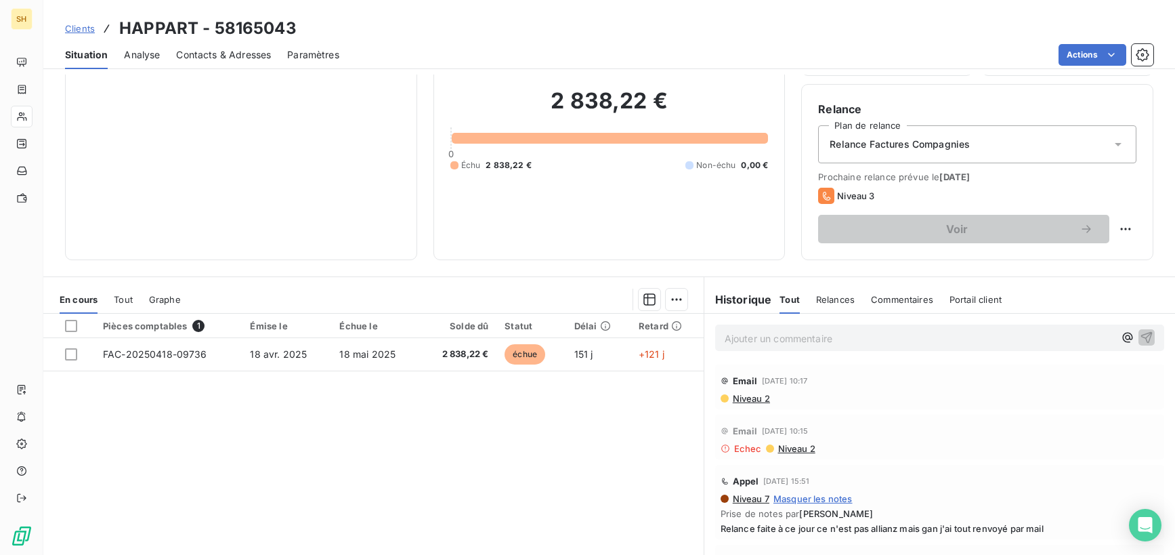
click at [759, 397] on span "Niveau 2" at bounding box center [750, 398] width 39 height 11
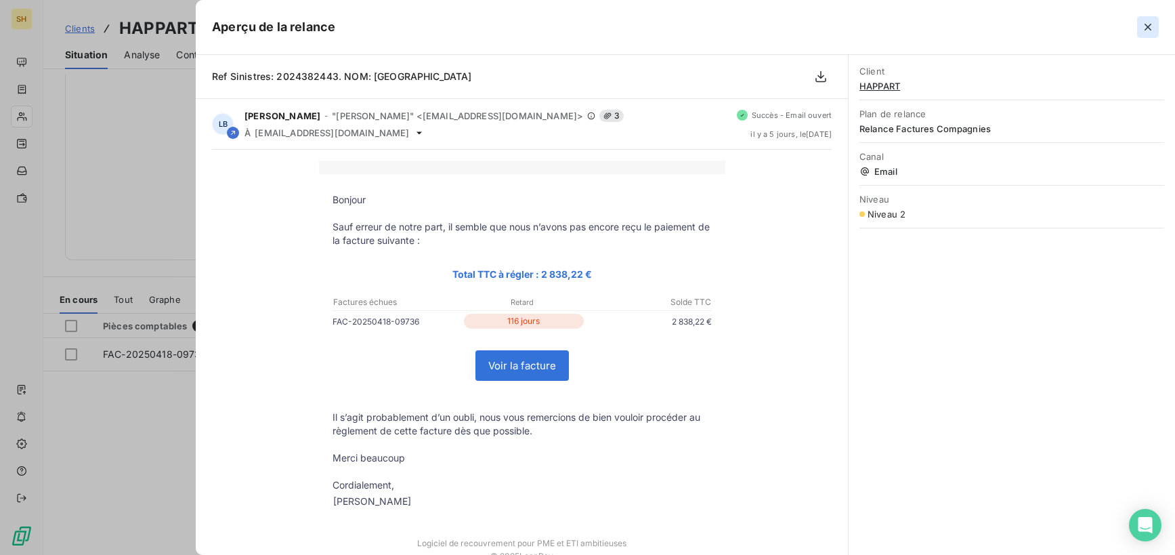
click at [1149, 25] on icon "button" at bounding box center [1148, 27] width 7 height 7
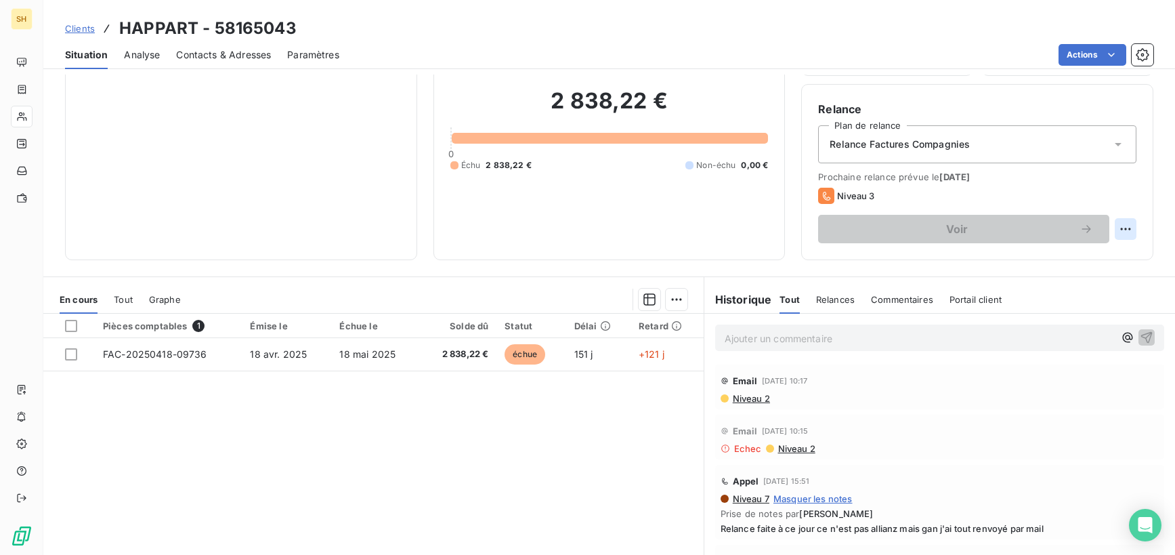
click at [1124, 232] on html "SH Clients HAPPART - 58165043 Situation Analyse Contacts & Adresses Paramètres …" at bounding box center [587, 277] width 1175 height 555
click at [1069, 256] on div "Replanifier cette action" at bounding box center [1069, 259] width 121 height 22
select select "8"
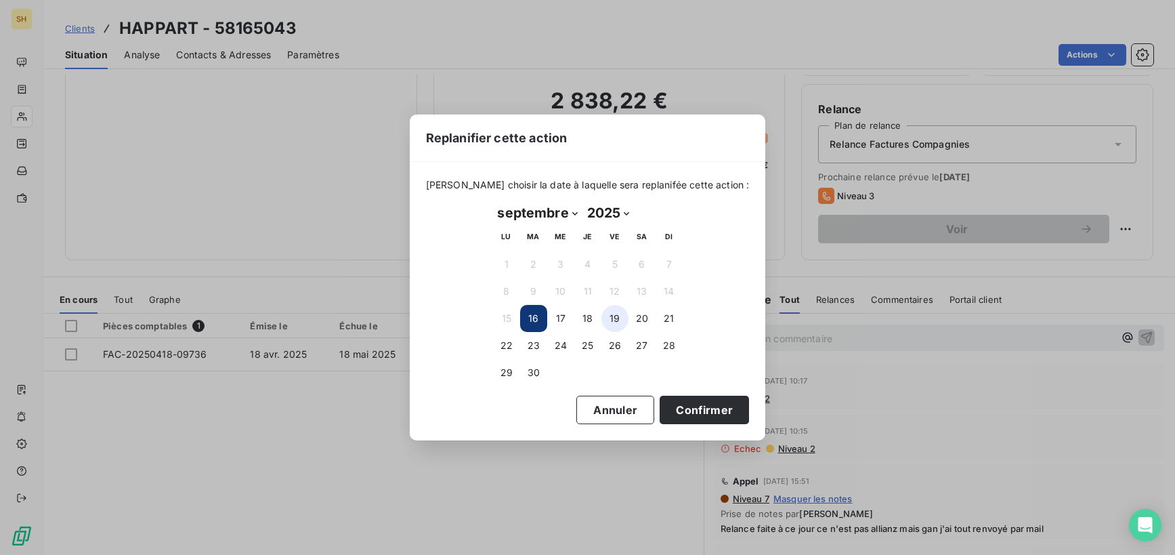
click at [606, 314] on button "19" at bounding box center [614, 318] width 27 height 27
click at [706, 412] on button "Confirmer" at bounding box center [704, 410] width 89 height 28
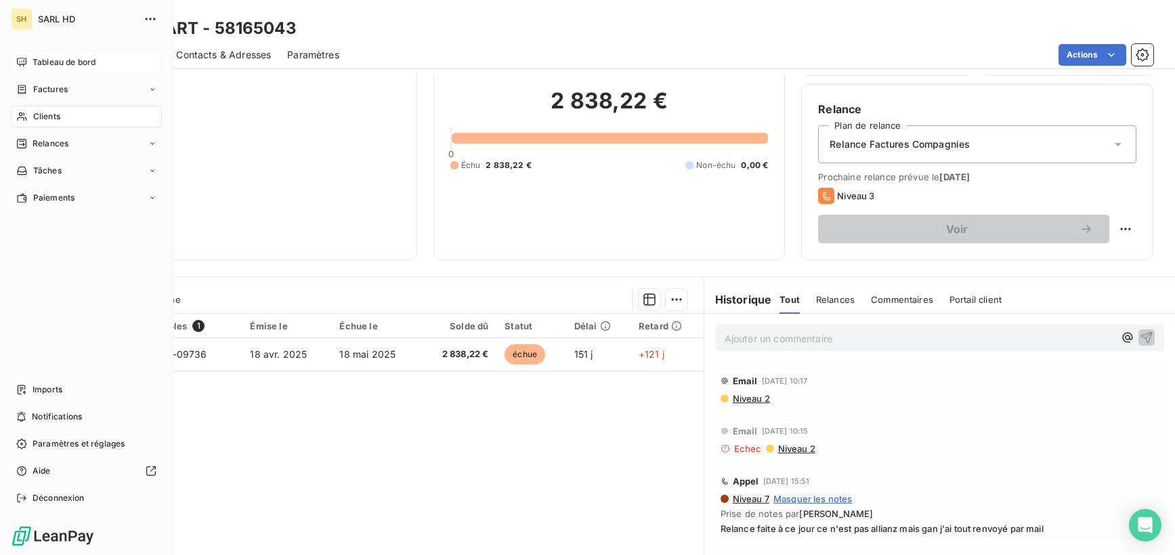
click at [41, 59] on span "Tableau de bord" at bounding box center [64, 62] width 63 height 12
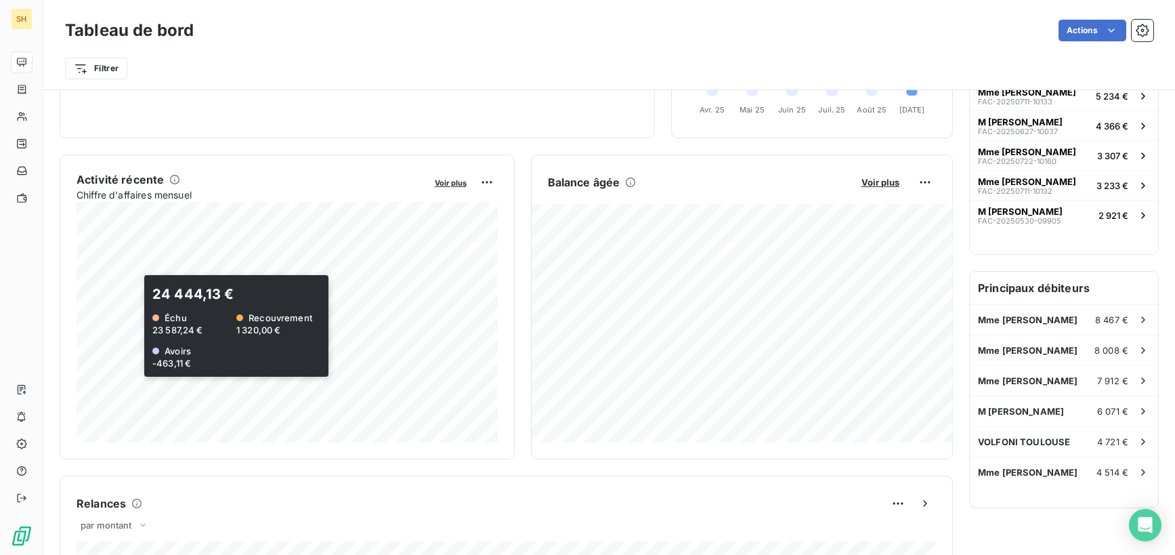
scroll to position [196, 0]
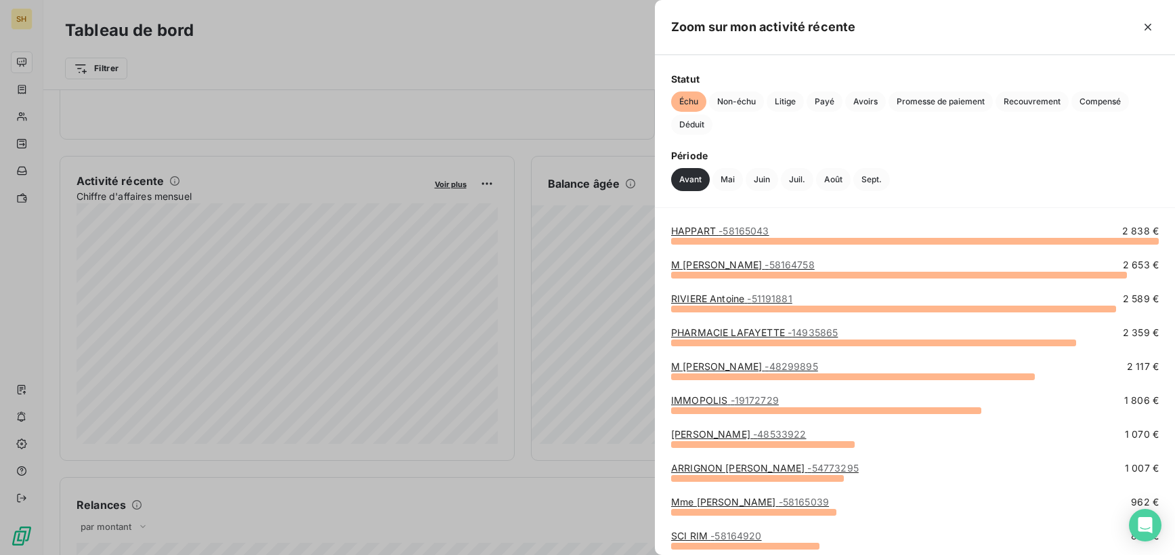
click at [193, 114] on div at bounding box center [587, 277] width 1175 height 555
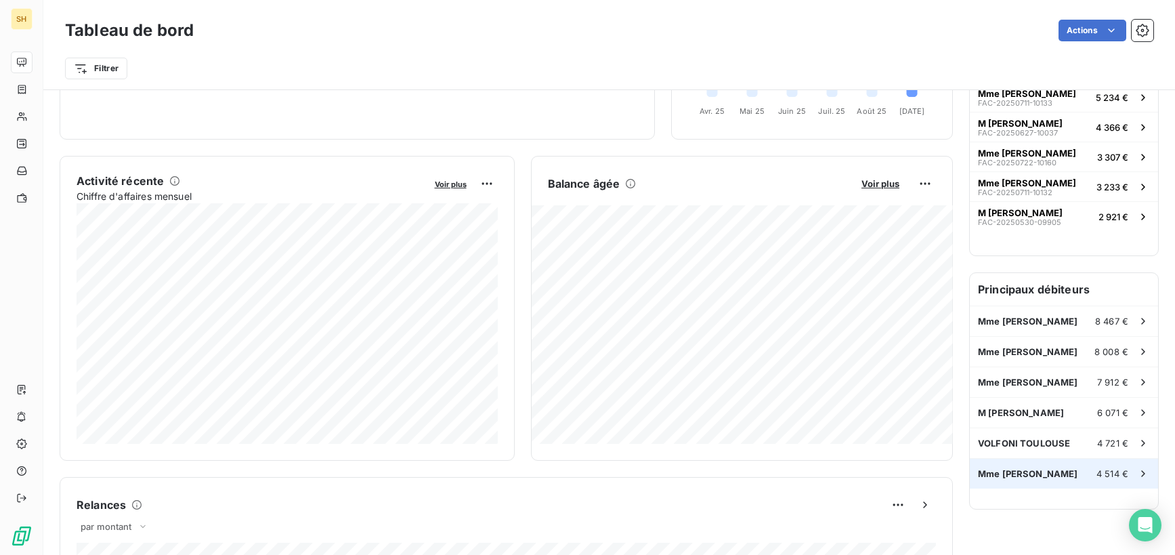
click at [1078, 475] on span "[PERSON_NAME]" at bounding box center [1028, 473] width 100 height 11
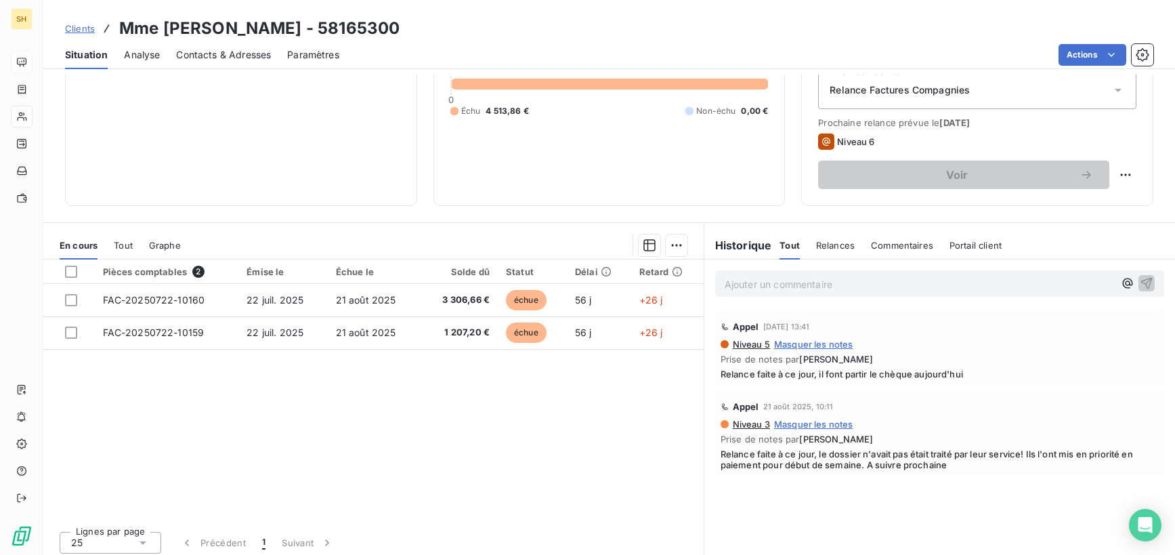
scroll to position [161, 0]
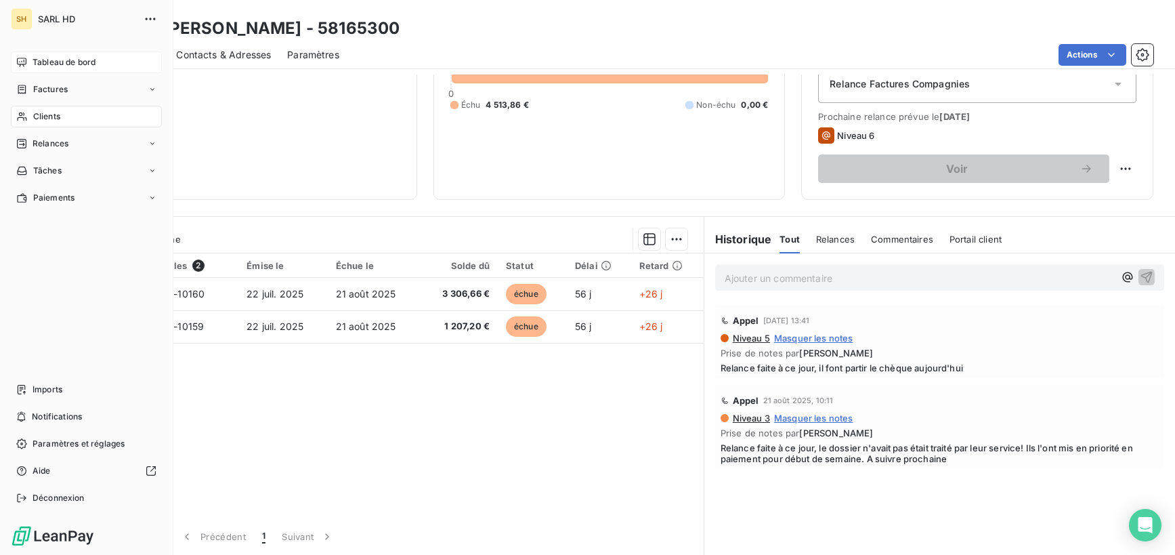
click at [17, 65] on icon at bounding box center [21, 62] width 11 height 11
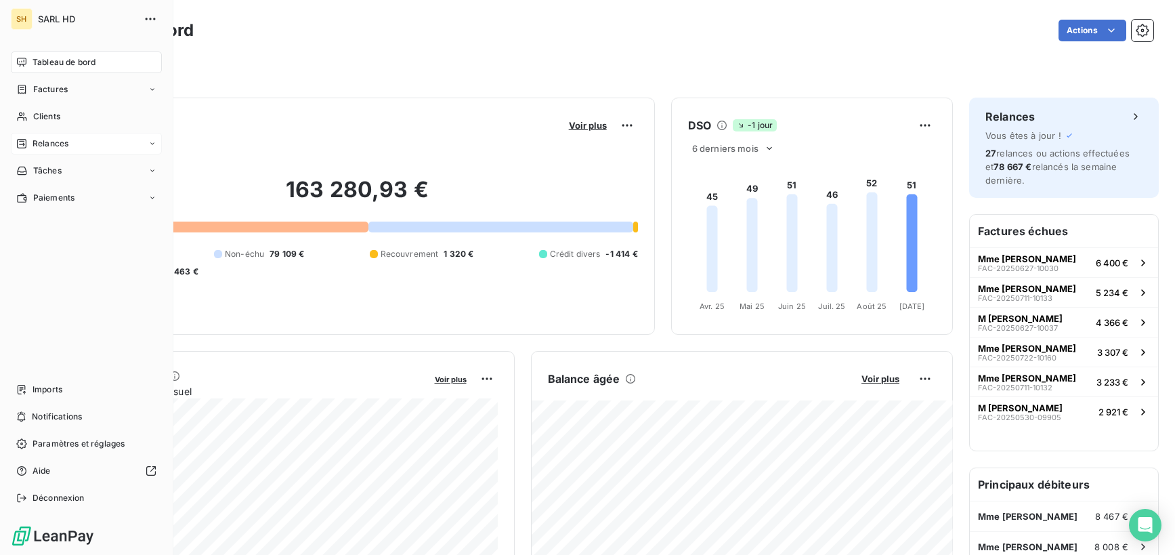
click at [40, 150] on div "Relances" at bounding box center [86, 144] width 151 height 22
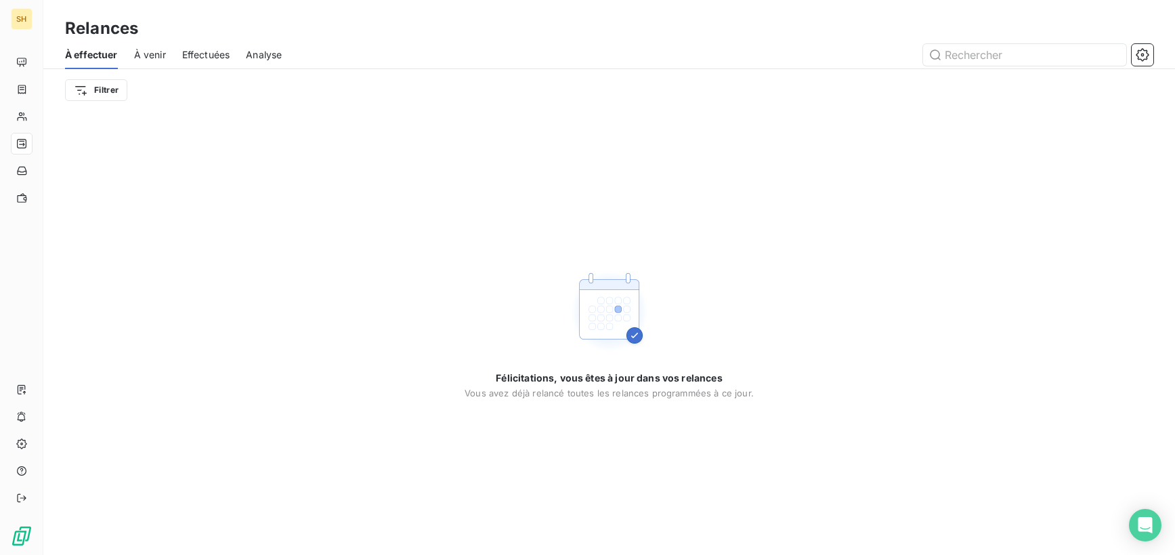
click at [167, 49] on div "À effectuer À venir Effectuées Analyse" at bounding box center [609, 55] width 1132 height 28
click at [159, 51] on span "À venir" at bounding box center [150, 55] width 32 height 14
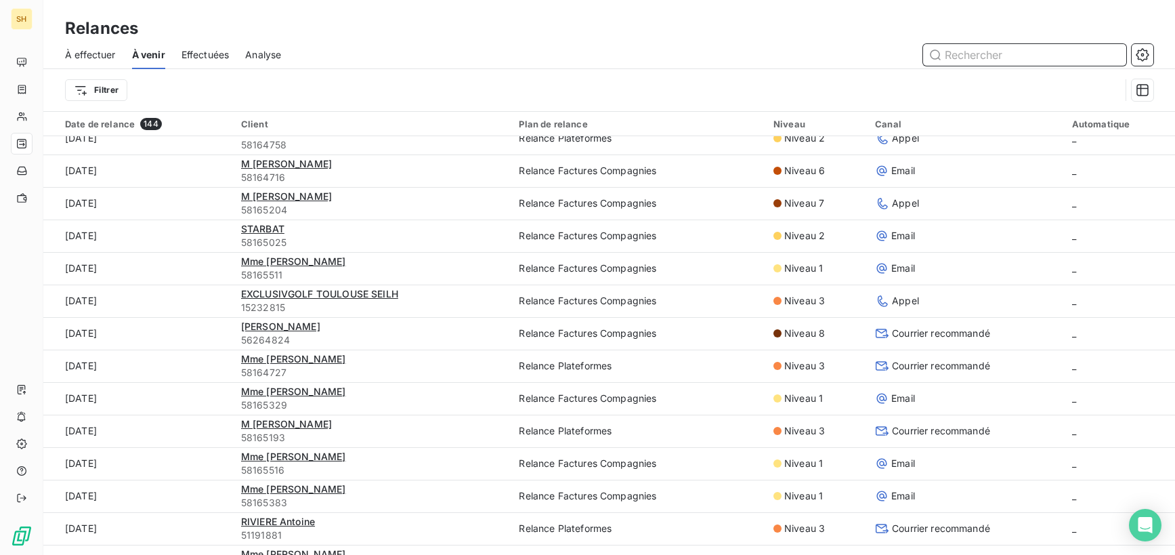
scroll to position [536, 0]
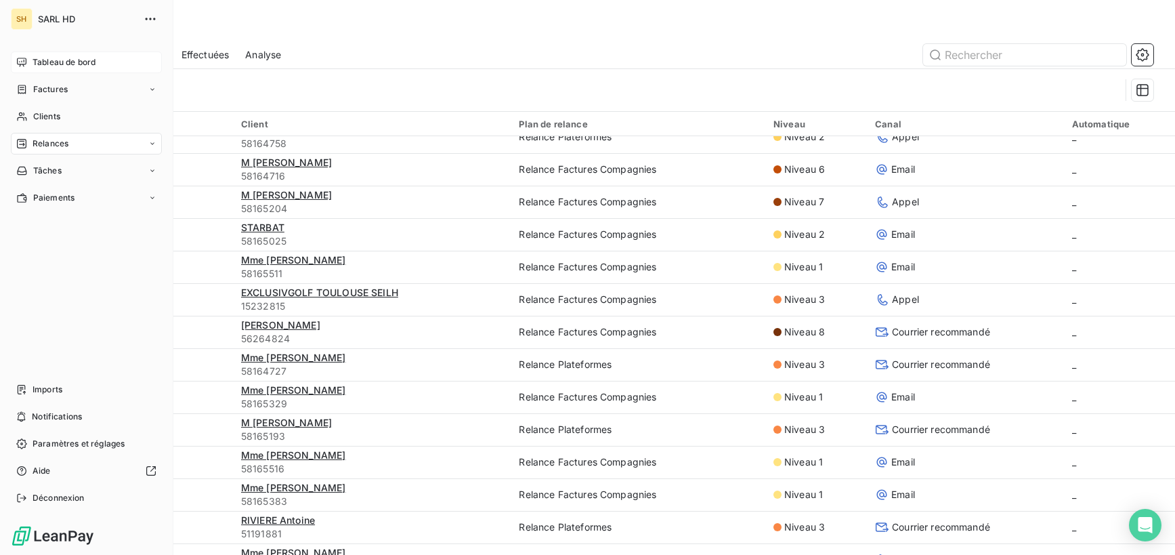
click at [24, 60] on icon at bounding box center [21, 62] width 11 height 11
